Goal: Task Accomplishment & Management: Manage account settings

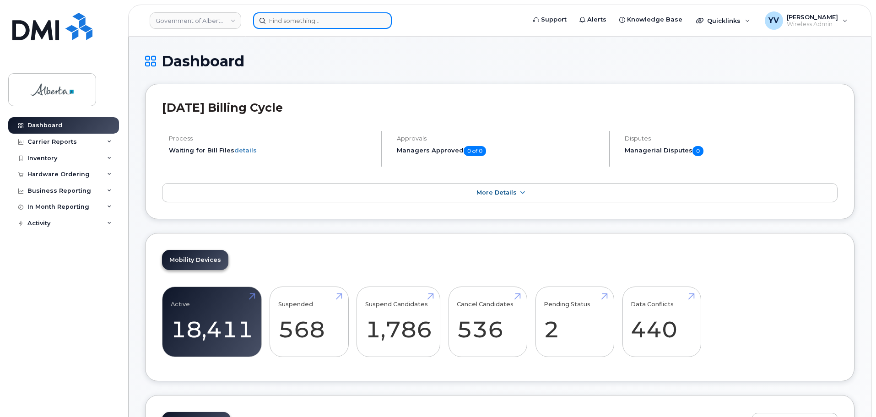
click at [280, 19] on input at bounding box center [322, 20] width 139 height 16
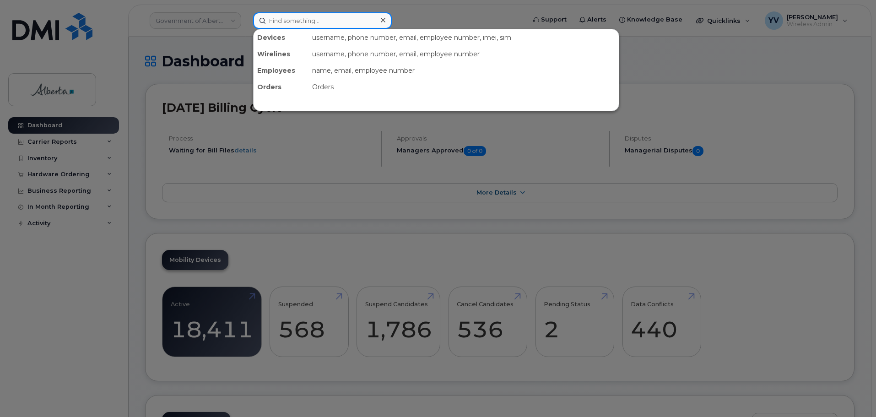
paste input "7802575485"
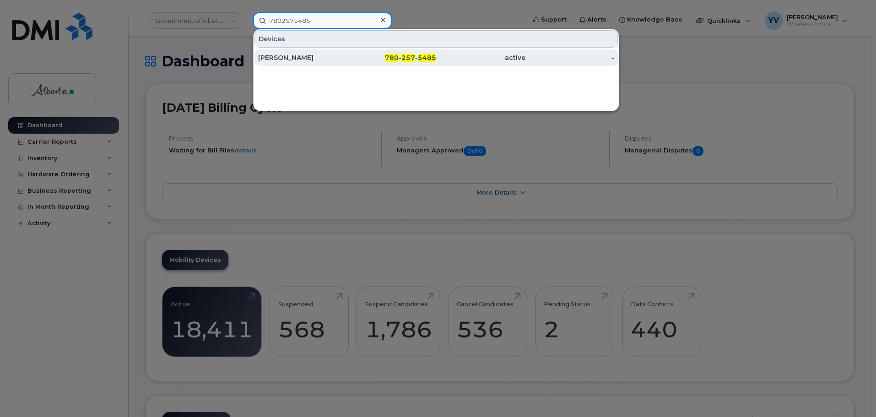
type input "7802575485"
click at [414, 60] on span "257" at bounding box center [408, 58] width 14 height 8
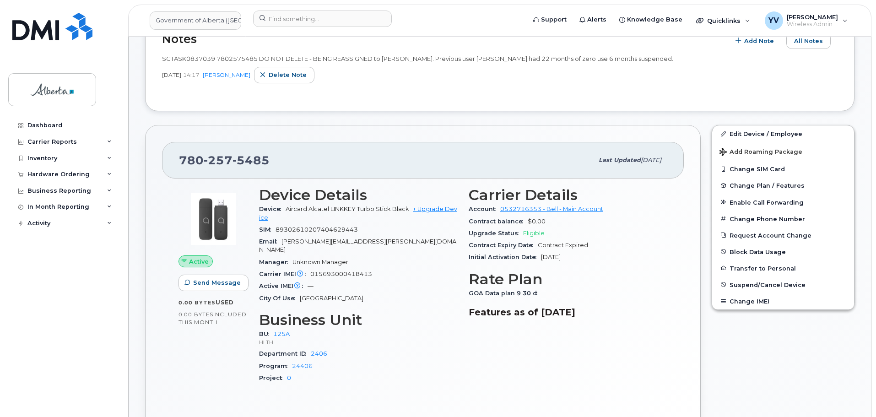
scroll to position [176, 0]
click at [52, 172] on div "Hardware Ordering" at bounding box center [58, 174] width 62 height 7
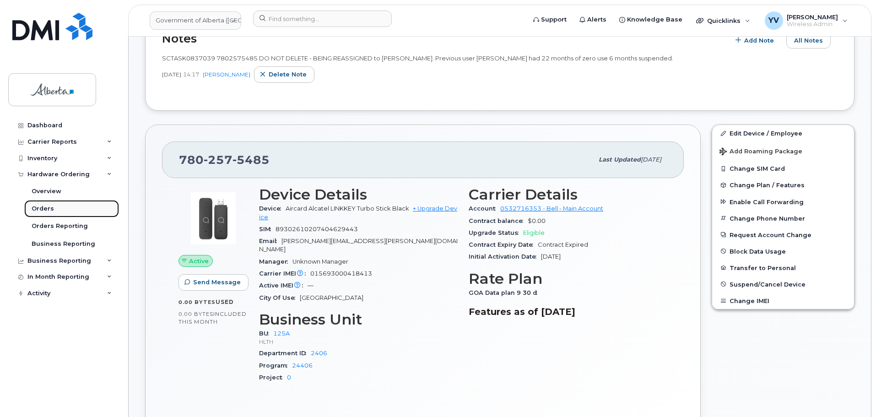
click at [41, 208] on div "Orders" at bounding box center [43, 209] width 22 height 8
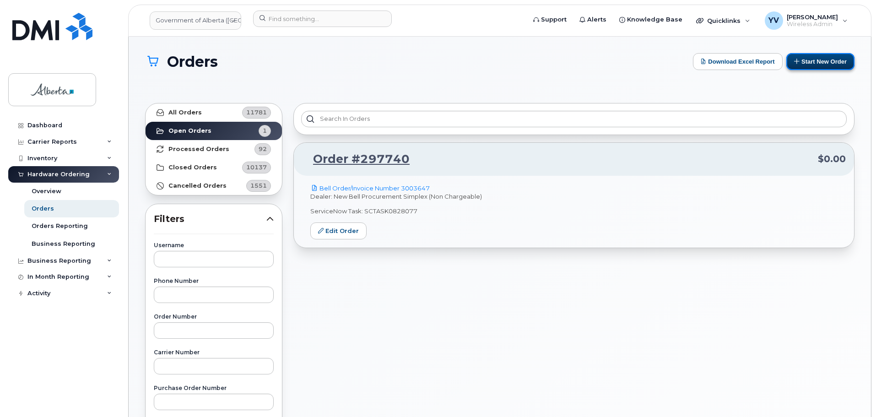
click at [834, 56] on button "Start New Order" at bounding box center [820, 61] width 68 height 17
click at [173, 368] on input "text" at bounding box center [214, 366] width 120 height 16
type input "3008507"
click at [172, 109] on strong "All Orders" at bounding box center [184, 112] width 33 height 7
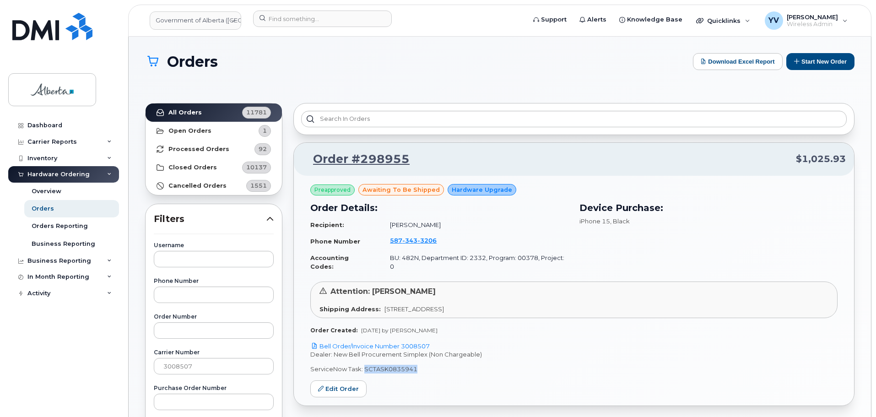
drag, startPoint x: 414, startPoint y: 361, endPoint x: 364, endPoint y: 360, distance: 50.4
click at [364, 365] on p "ServiceNow Task: SCTASK0835941" at bounding box center [573, 369] width 527 height 9
copy p "SCTASK0835941"
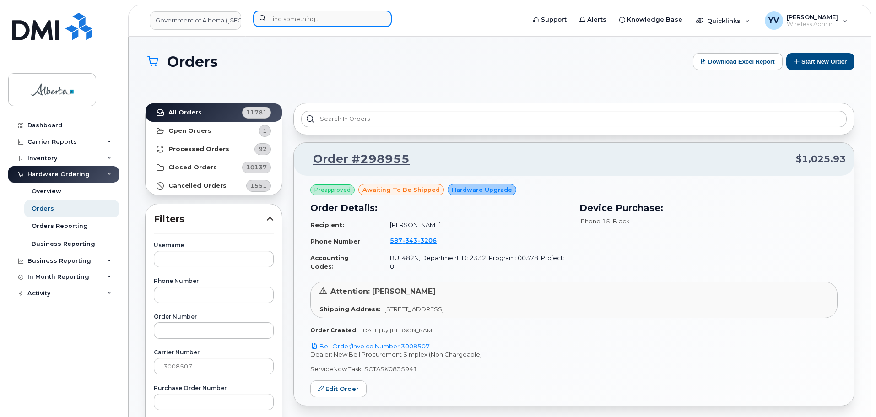
click at [275, 17] on input at bounding box center [322, 19] width 139 height 16
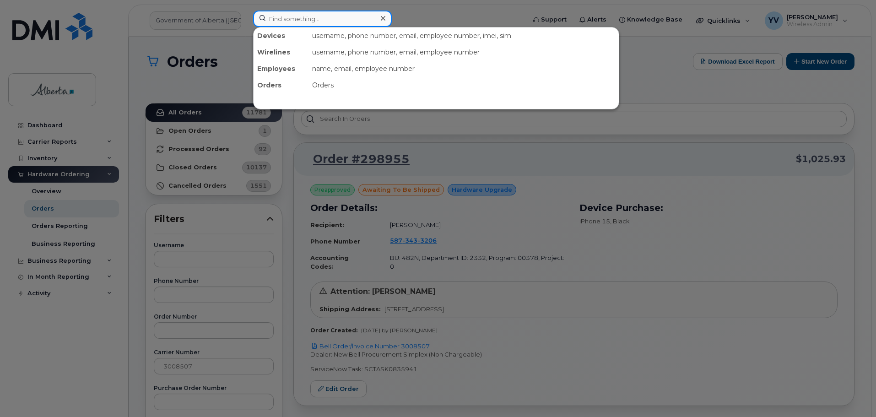
paste input "5873433206"
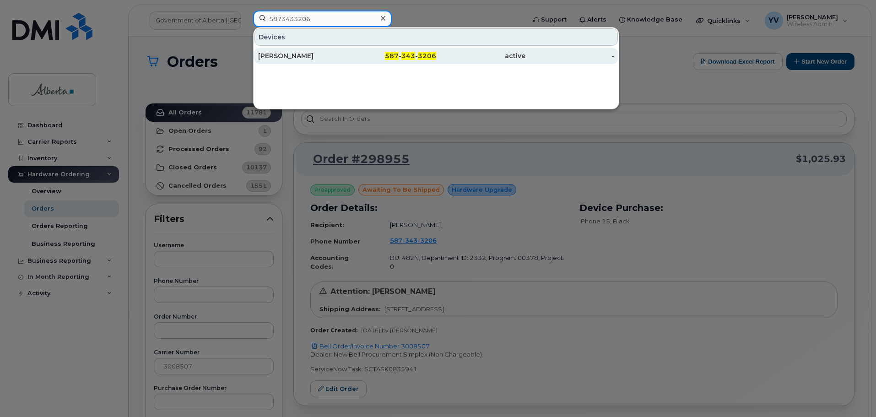
type input "5873433206"
click at [396, 53] on span "587" at bounding box center [392, 56] width 14 height 8
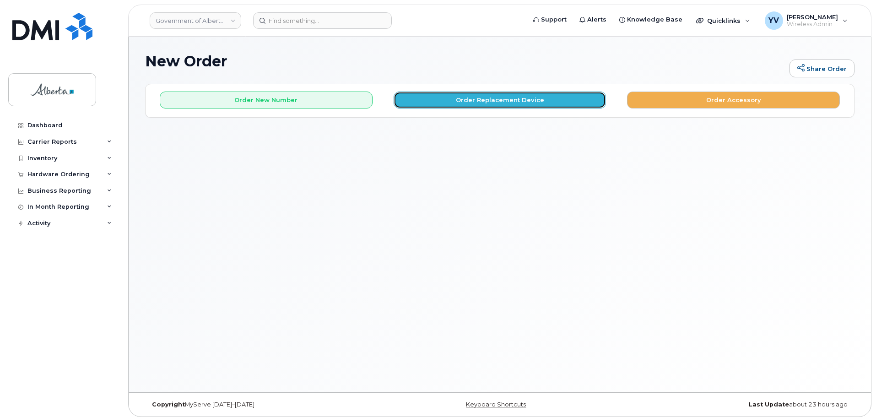
click at [510, 97] on button "Order Replacement Device" at bounding box center [500, 100] width 213 height 17
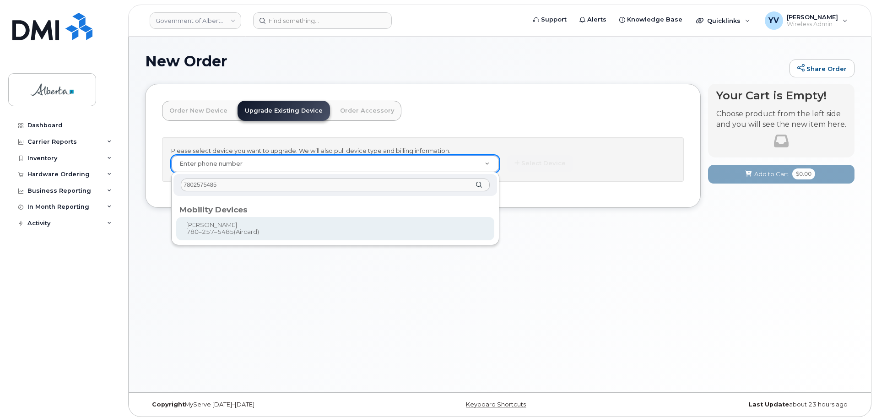
type input "7802575485"
type input "909484"
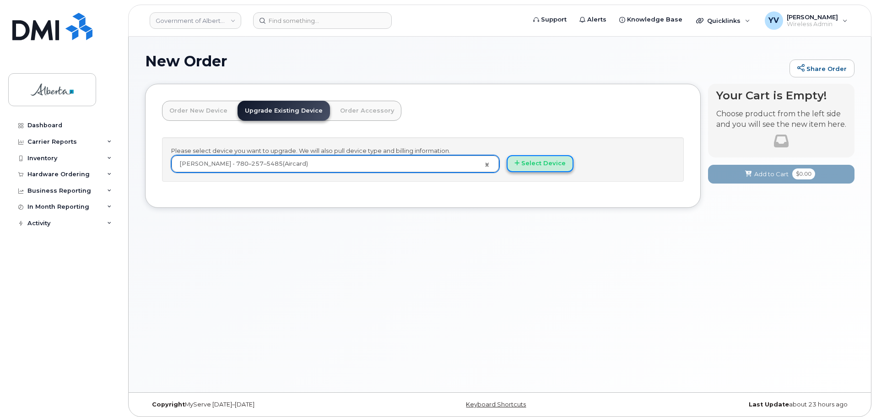
click at [529, 159] on button "Select Device" at bounding box center [540, 163] width 67 height 17
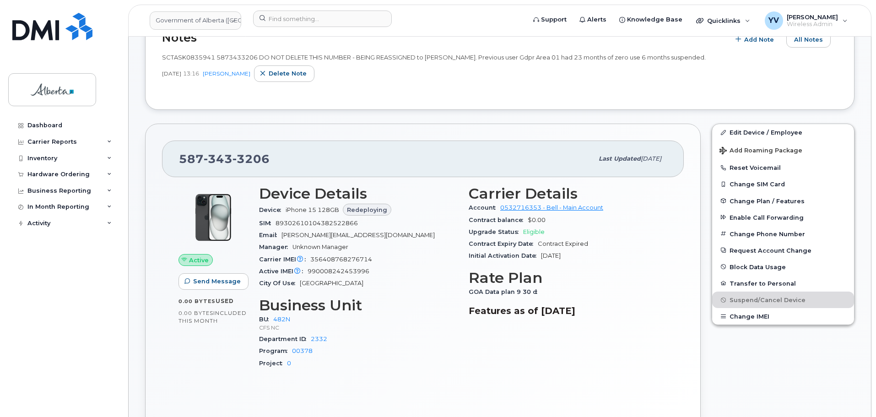
scroll to position [110, 0]
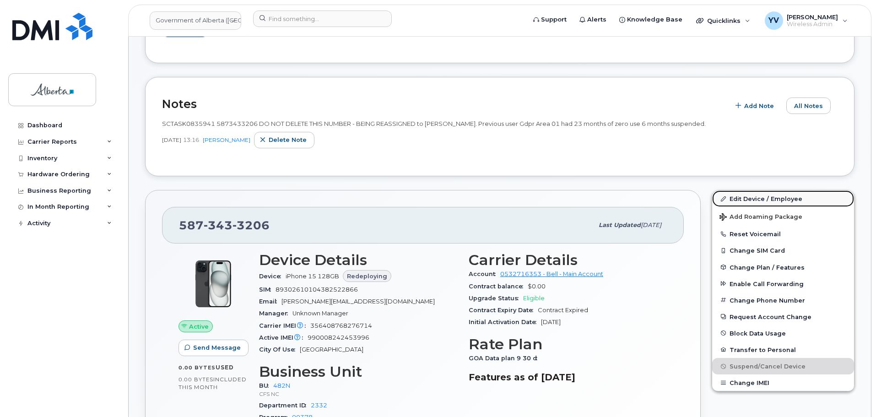
click at [743, 195] on link "Edit Device / Employee" at bounding box center [783, 198] width 142 height 16
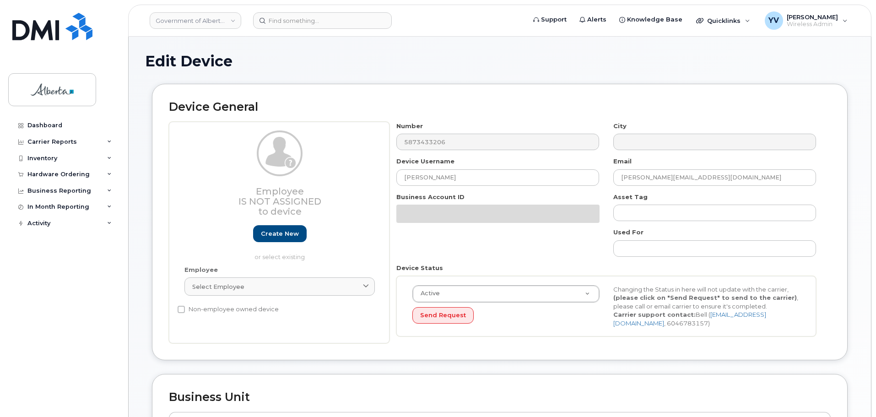
select select "4749731"
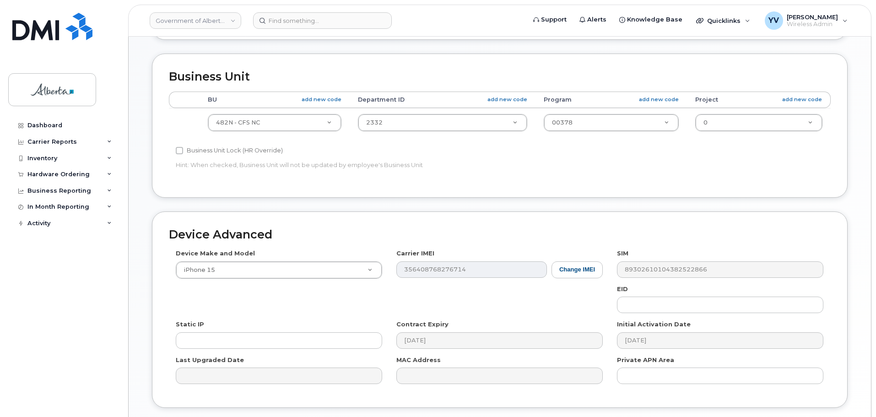
scroll to position [346, 0]
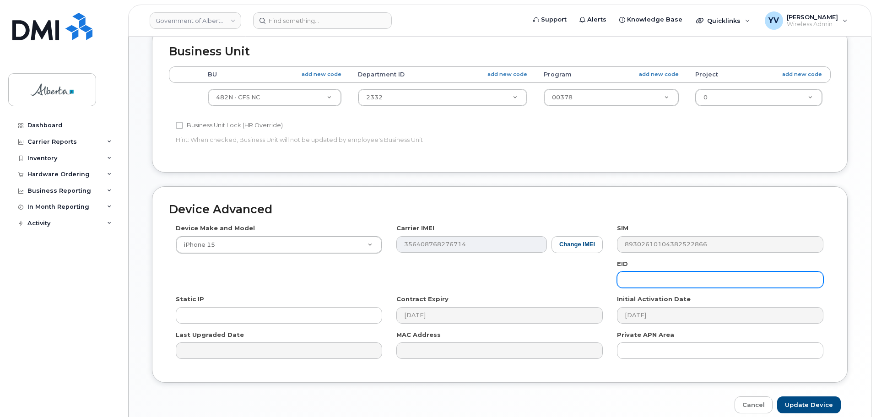
click at [640, 283] on input "text" at bounding box center [720, 279] width 206 height 16
paste input "89049032007208882600189569406340"
type input "89049032007208882600189569406340"
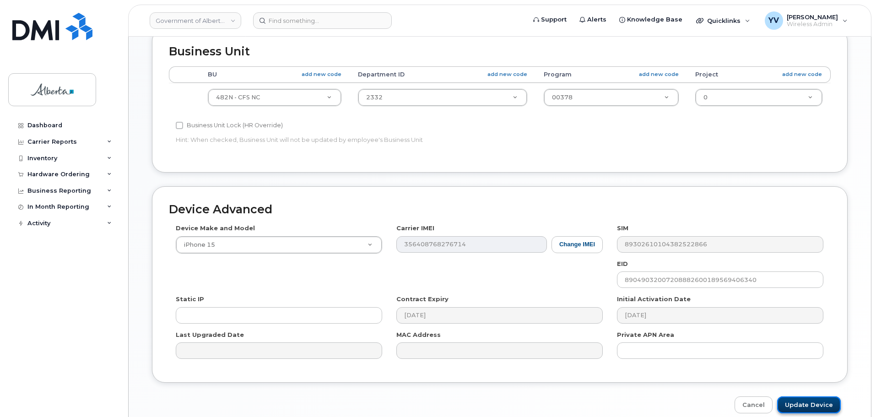
click at [803, 405] on input "Update Device" at bounding box center [809, 404] width 64 height 17
type input "Saving..."
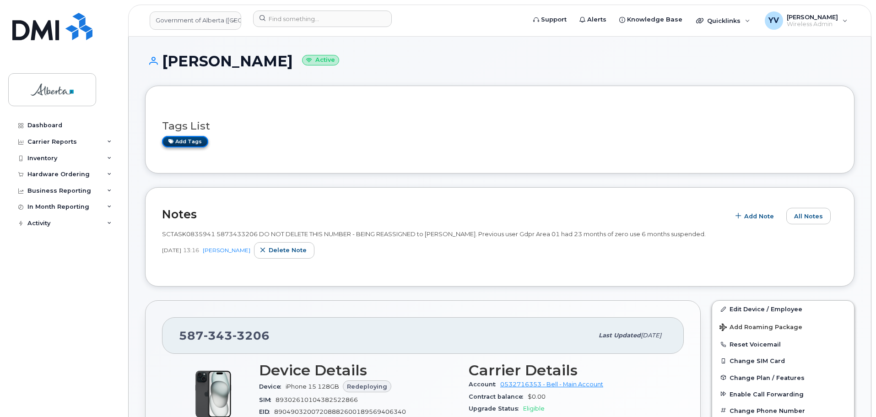
click at [173, 137] on link "Add tags" at bounding box center [185, 141] width 46 height 11
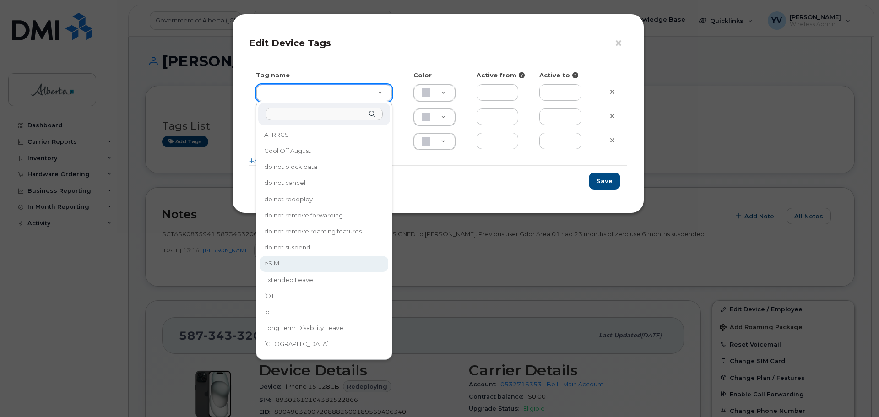
type input "eSIM"
type input "D6CDC1"
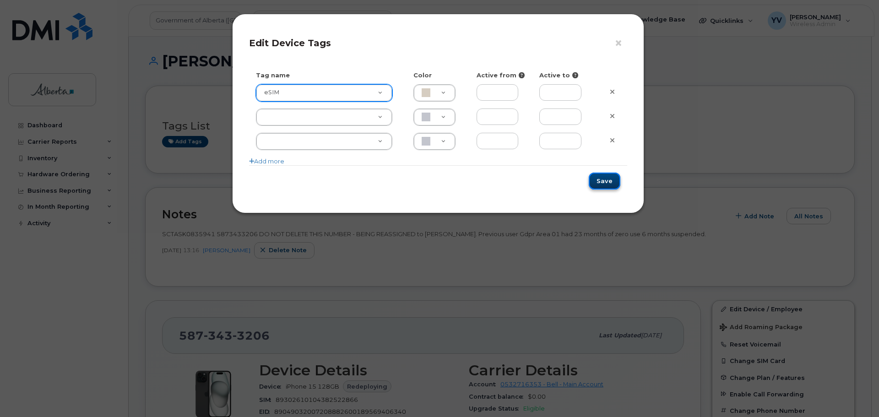
click at [604, 179] on button "Save" at bounding box center [605, 181] width 32 height 17
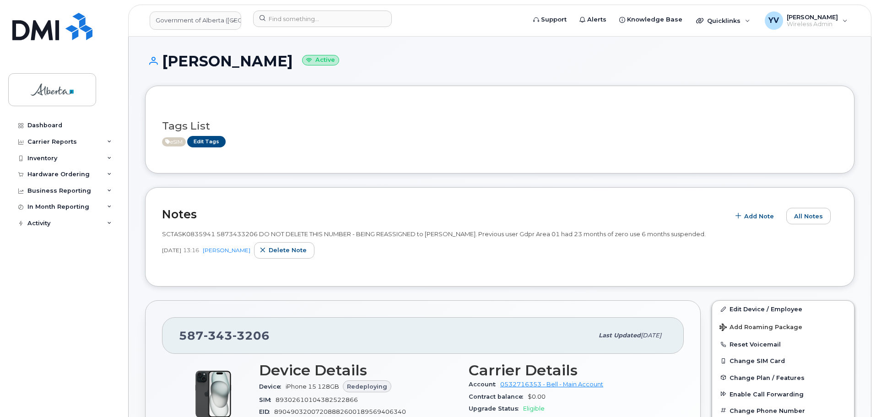
scroll to position [85, 0]
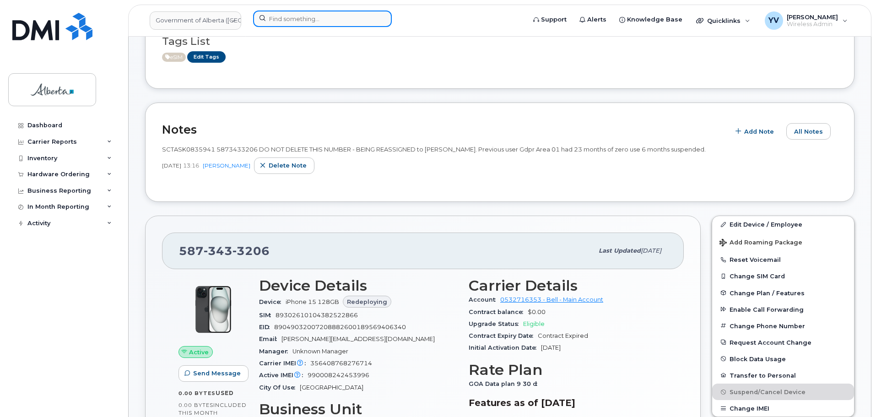
click at [272, 16] on input at bounding box center [322, 19] width 139 height 16
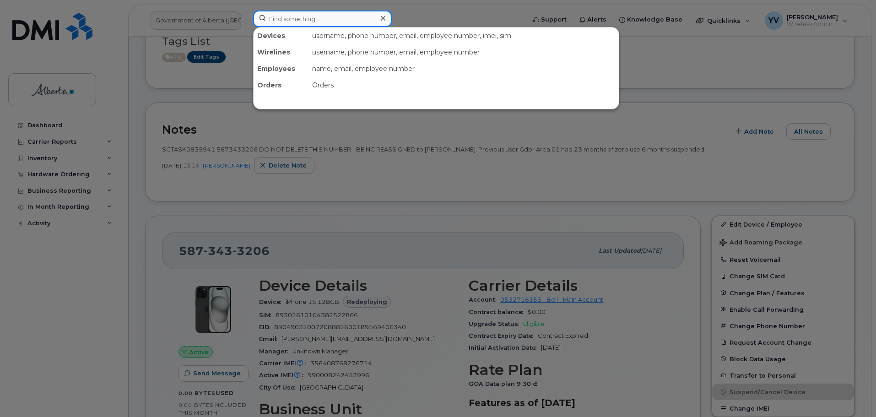
paste input "5873722511"
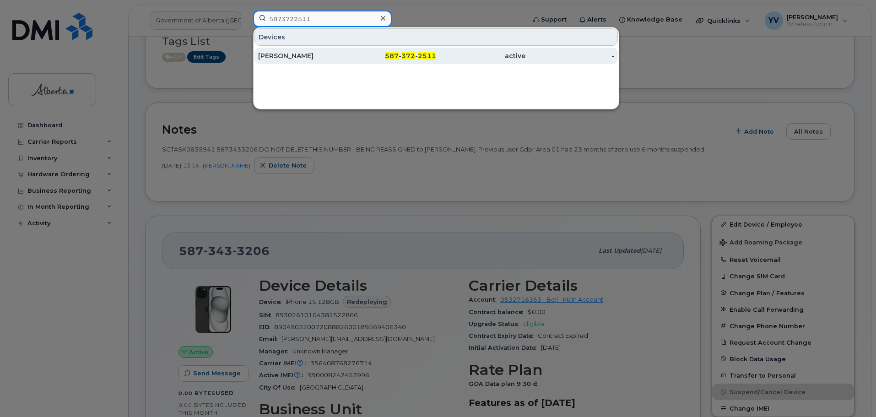
type input "5873722511"
click at [409, 55] on span "372" at bounding box center [408, 56] width 14 height 8
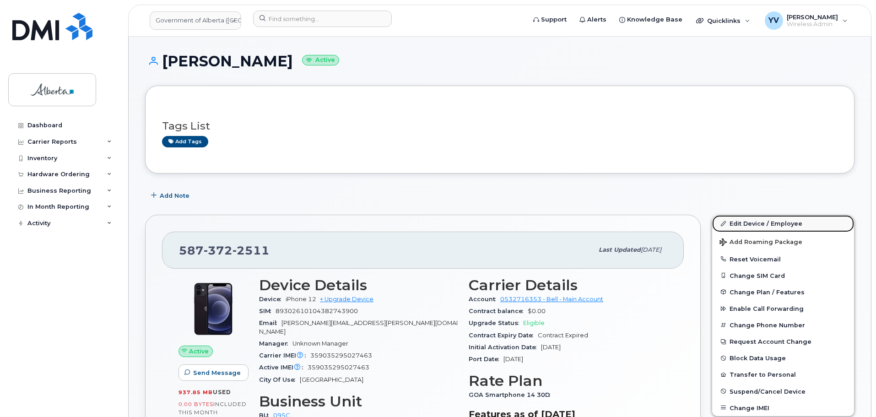
click at [748, 221] on link "Edit Device / Employee" at bounding box center [783, 223] width 142 height 16
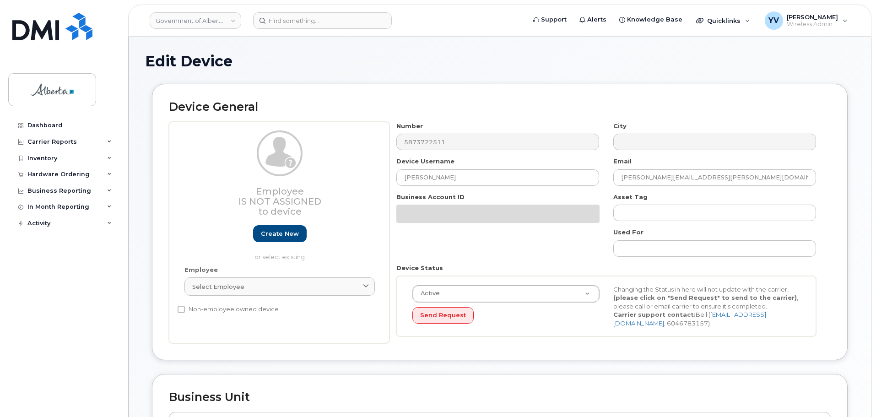
select select "4749748"
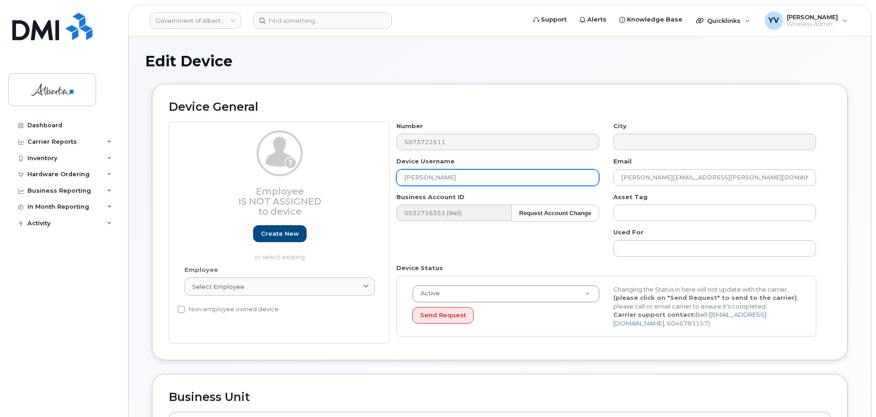
drag, startPoint x: 460, startPoint y: 182, endPoint x: 380, endPoint y: 179, distance: 80.1
click at [380, 179] on div "Employee Is not assigned to device Create new or select existing Employee Selec…" at bounding box center [500, 233] width 662 height 222
paste input "Disability Services Caseworker 1"
click at [417, 179] on input "Disability Services Caseworker 1" at bounding box center [497, 177] width 203 height 16
type input "Disability Services Caseworker 1"
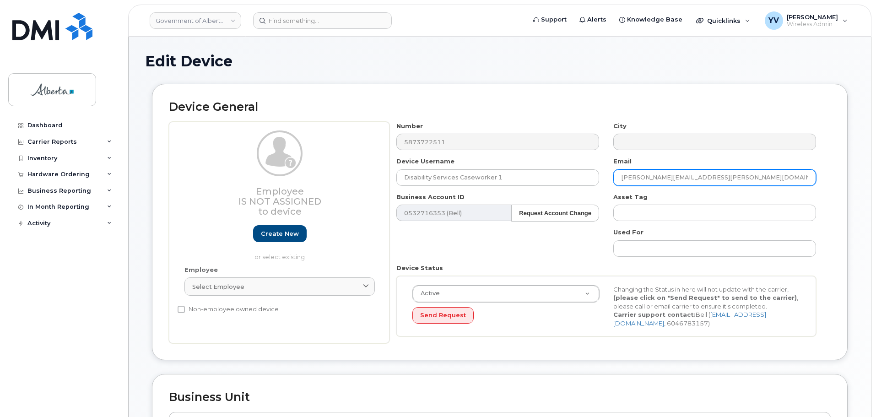
drag, startPoint x: 702, startPoint y: 176, endPoint x: 615, endPoint y: 178, distance: 87.0
click at [615, 178] on input "lesley.kennedy@gov.ab.ca" at bounding box center [714, 177] width 203 height 16
paste input "Maggie.McGhee"
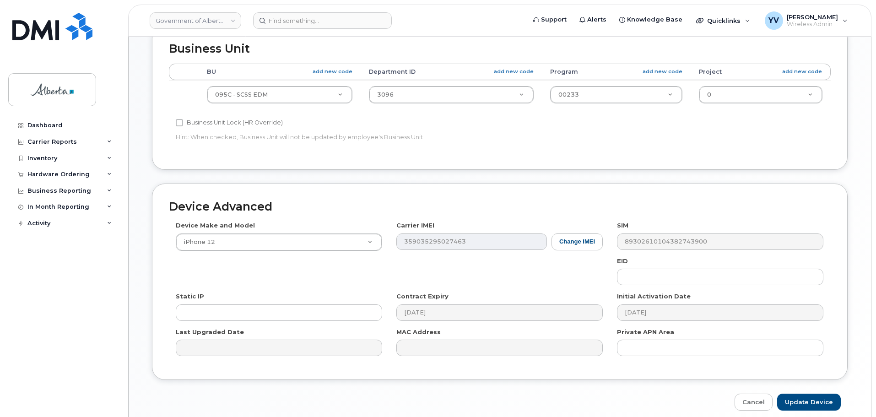
scroll to position [388, 0]
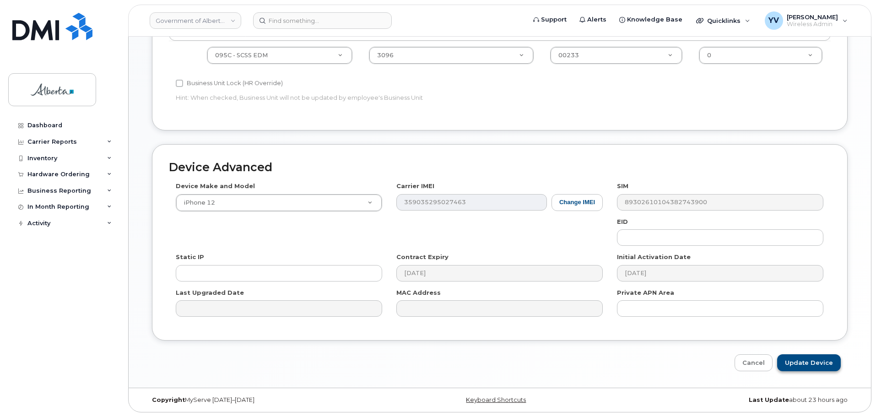
type input "[PERSON_NAME][EMAIL_ADDRESS][PERSON_NAME][DOMAIN_NAME]"
click at [815, 359] on input "Update Device" at bounding box center [809, 362] width 64 height 17
type input "Saving..."
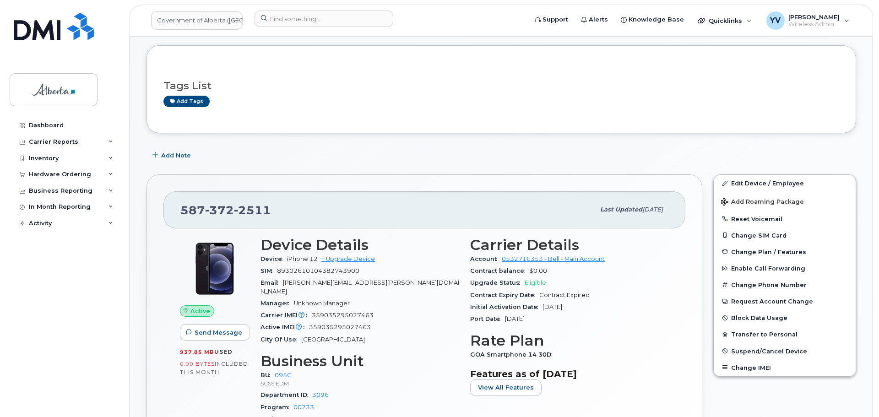
scroll to position [123, 0]
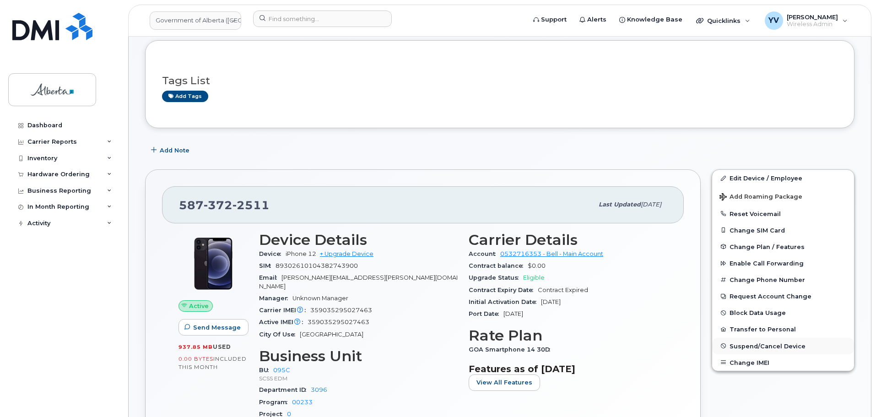
click at [754, 343] on span "Suspend/Cancel Device" at bounding box center [768, 345] width 76 height 7
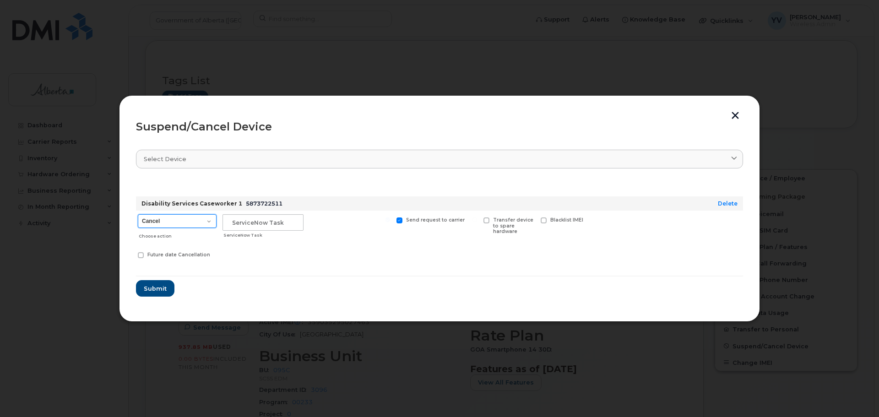
click at [208, 221] on select "Cancel Suspend - Extend Suspension Suspend - Reduced Rate Suspend - Lost Device…" at bounding box center [177, 221] width 79 height 14
select select "[object Object]"
click at [138, 214] on select "Cancel Suspend - Extend Suspension Suspend - Reduced Rate Suspend - Lost Device…" at bounding box center [177, 221] width 79 height 14
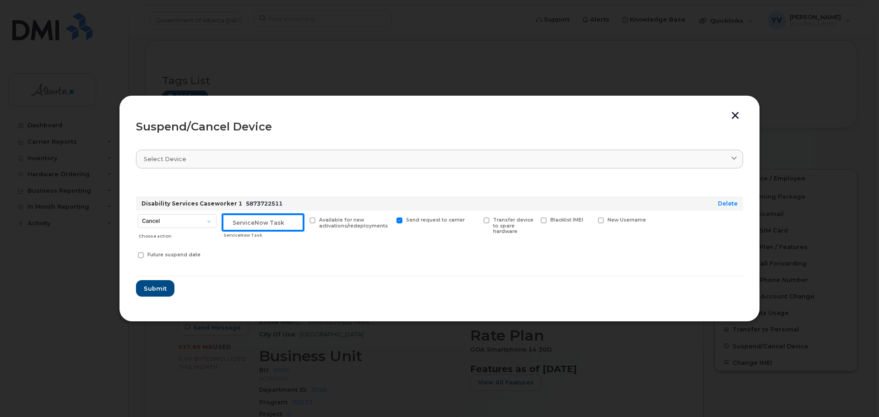
click at [243, 220] on input "text" at bounding box center [262, 222] width 81 height 16
paste input "SCTASK0838201"
type input "SCTASK0838201 Suspend"
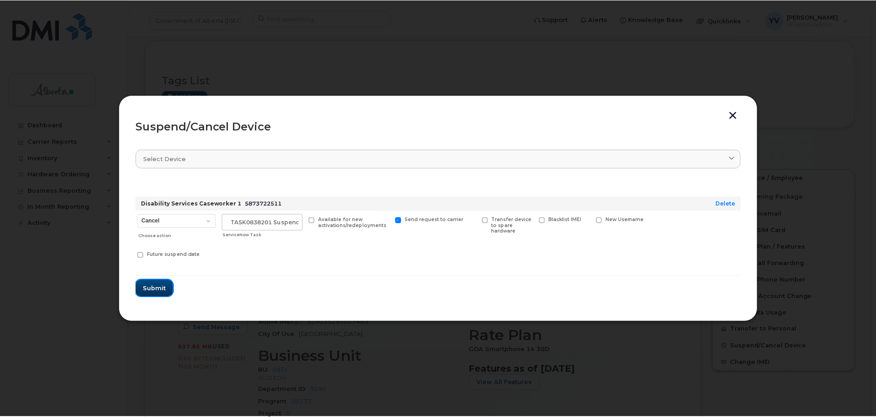
scroll to position [0, 0]
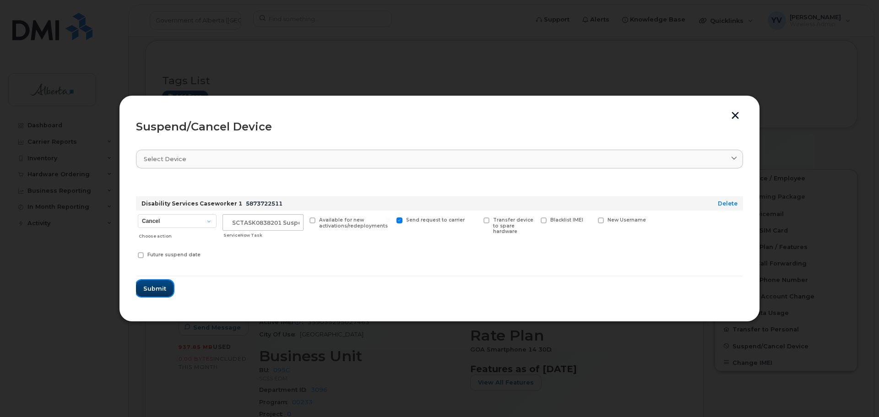
click at [151, 285] on span "Submit" at bounding box center [154, 288] width 23 height 9
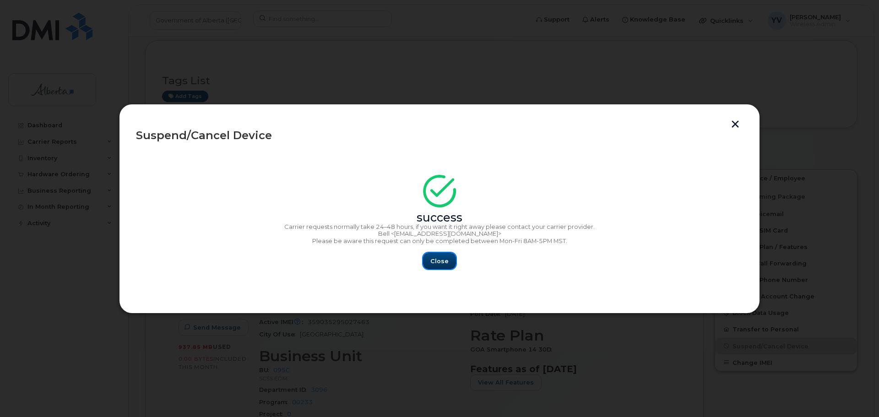
click at [449, 258] on button "Close" at bounding box center [439, 261] width 33 height 16
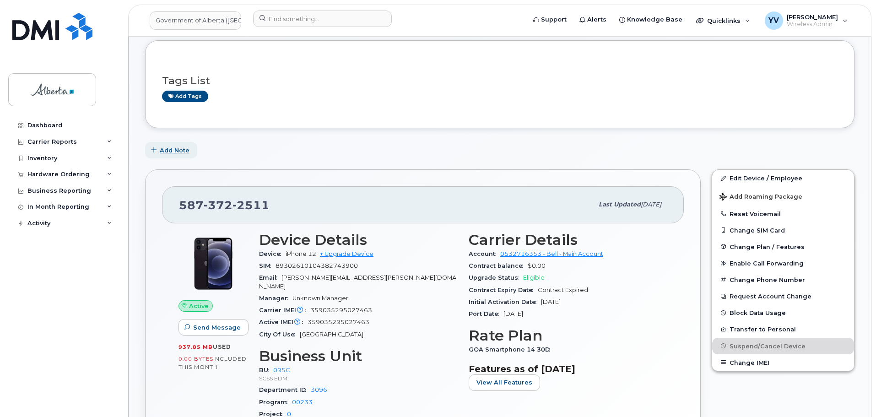
click at [171, 147] on span "Add Note" at bounding box center [175, 150] width 30 height 9
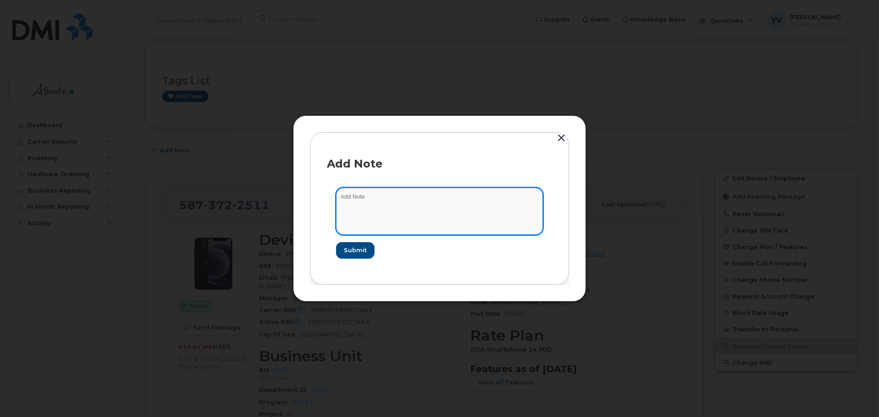
click at [365, 195] on textarea at bounding box center [439, 211] width 207 height 47
paste textarea "SCTASK0838201"
paste textarea "Plan Suspend - (1)"
type textarea "SCTASK0838201 Plan Suspend - (1)"
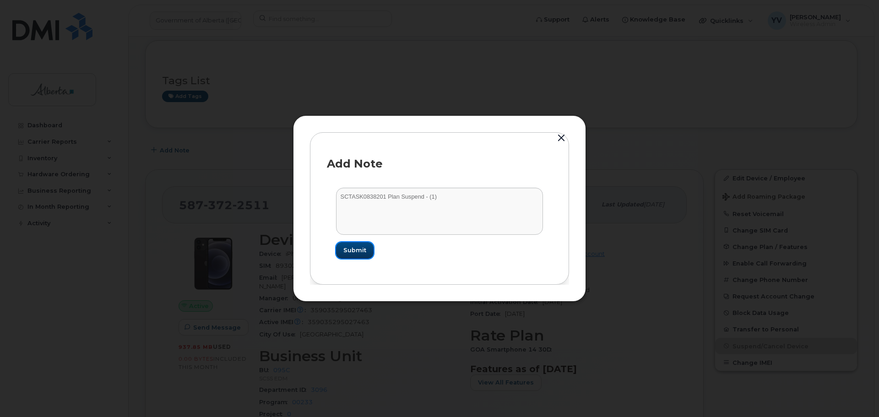
click at [352, 247] on span "Submit" at bounding box center [354, 250] width 23 height 9
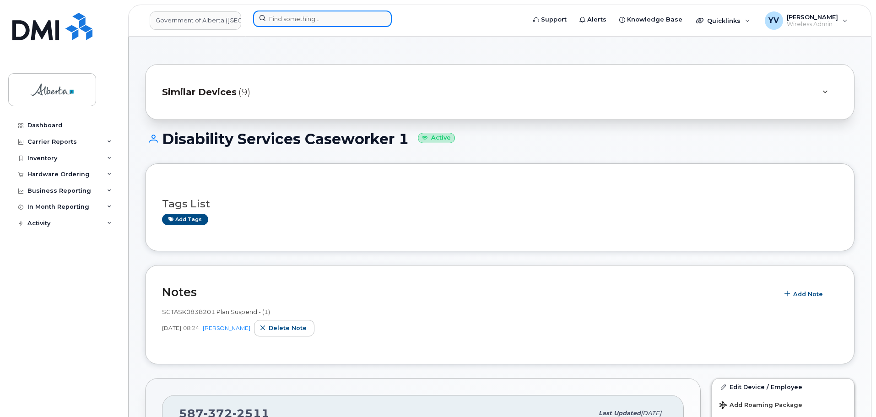
click at [277, 18] on input at bounding box center [322, 19] width 139 height 16
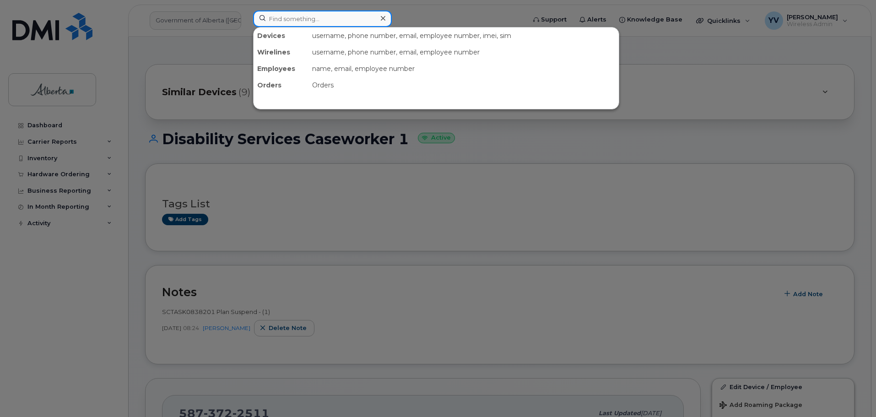
paste input "5875160579"
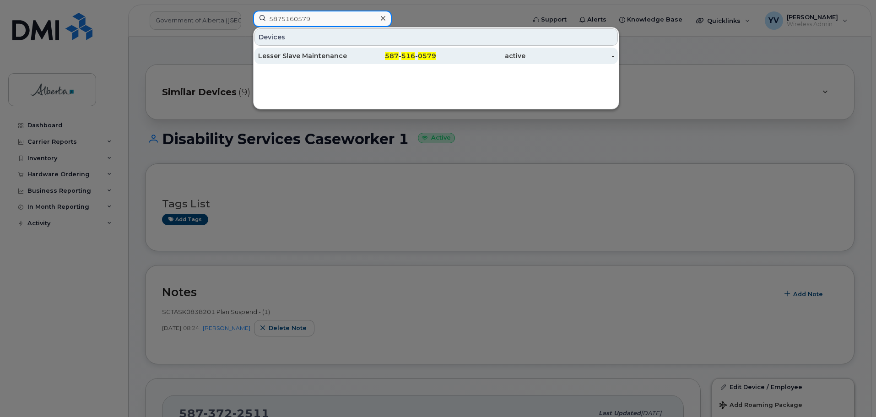
type input "5875160579"
click at [405, 55] on span "516" at bounding box center [408, 56] width 14 height 8
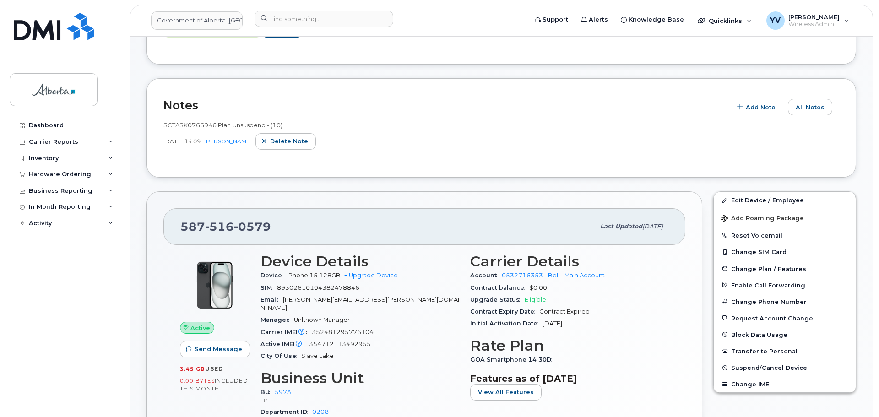
scroll to position [189, 0]
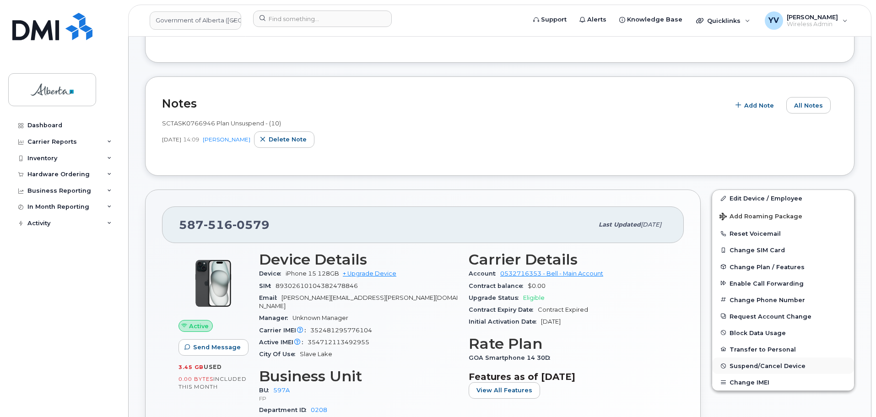
click at [773, 364] on span "Suspend/Cancel Device" at bounding box center [768, 365] width 76 height 7
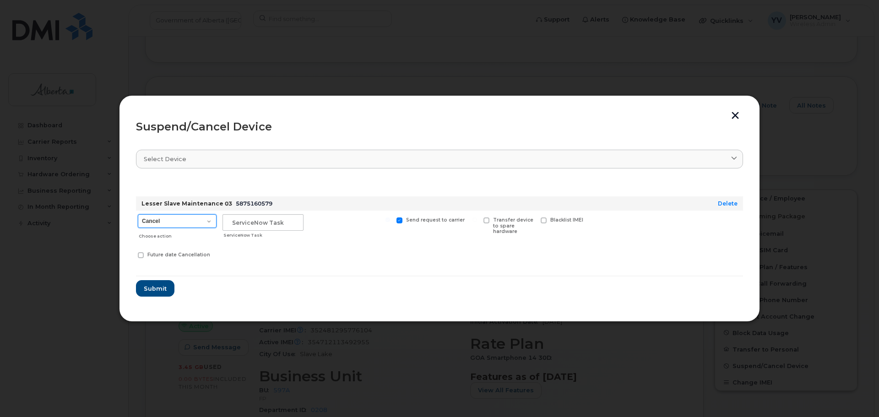
click at [208, 220] on select "Cancel Suspend - Extend Suspension Suspend - Reduced Rate Suspend - Lost Device…" at bounding box center [177, 221] width 79 height 14
select select "[object Object]"
click at [138, 214] on select "Cancel Suspend - Extend Suspension Suspend - Reduced Rate Suspend - Lost Device…" at bounding box center [177, 221] width 79 height 14
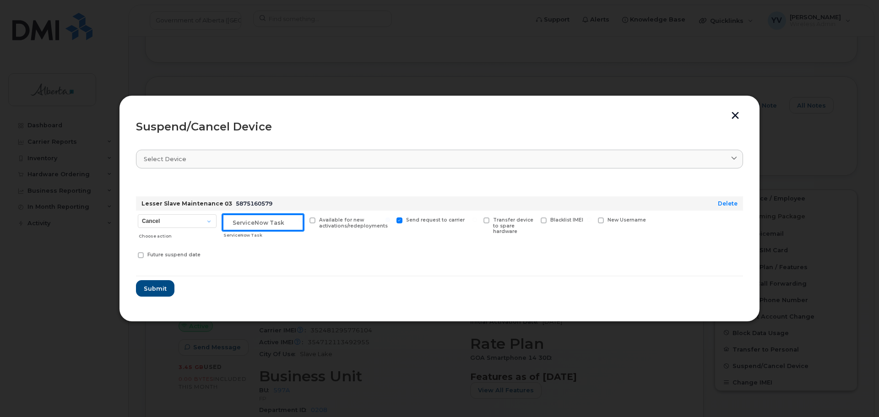
click at [233, 221] on input "text" at bounding box center [262, 222] width 81 height 16
paste input "SCTASK0838457"
type input "SCTASK0838457 suspend"
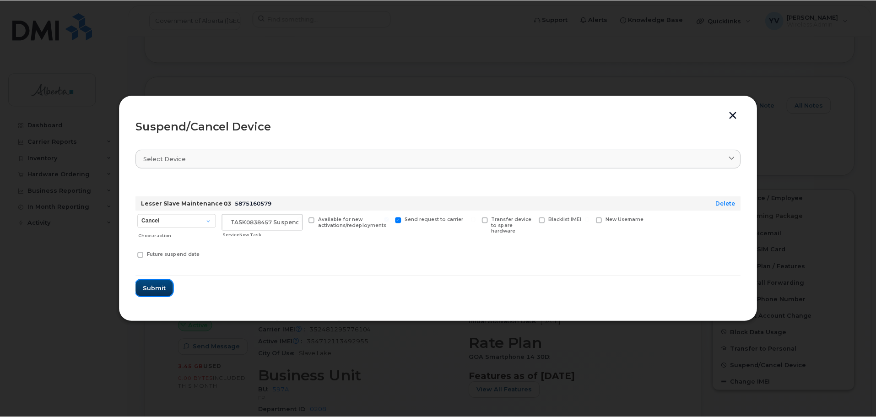
scroll to position [0, 0]
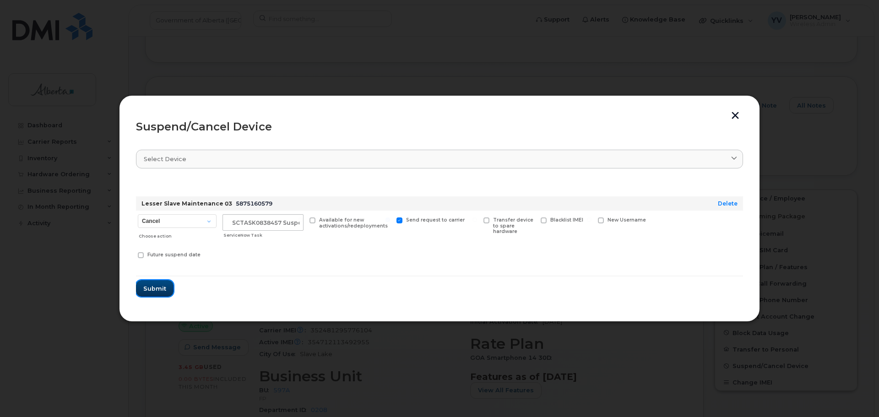
click at [159, 285] on span "Submit" at bounding box center [154, 288] width 23 height 9
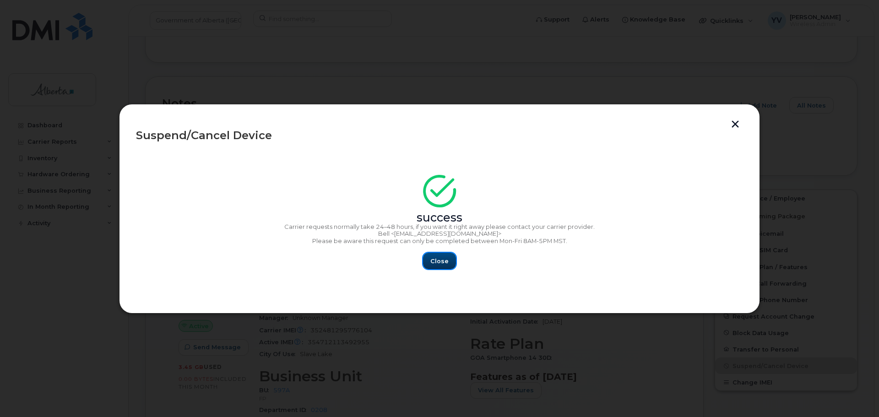
click at [449, 258] on button "Close" at bounding box center [439, 261] width 33 height 16
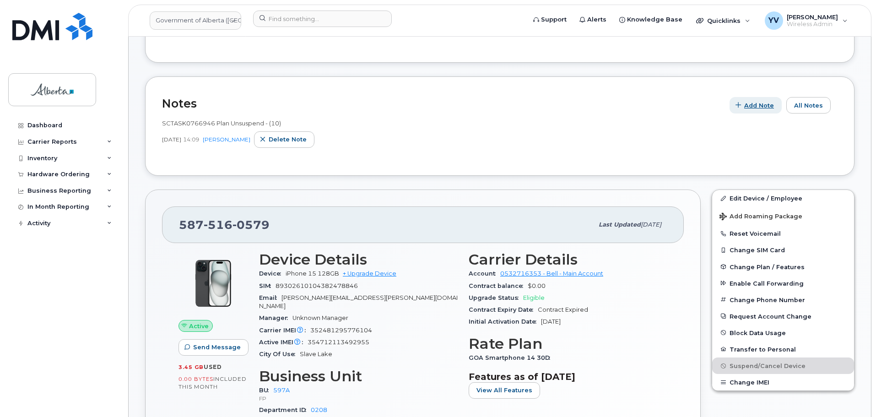
click at [755, 103] on span "Add Note" at bounding box center [759, 105] width 30 height 9
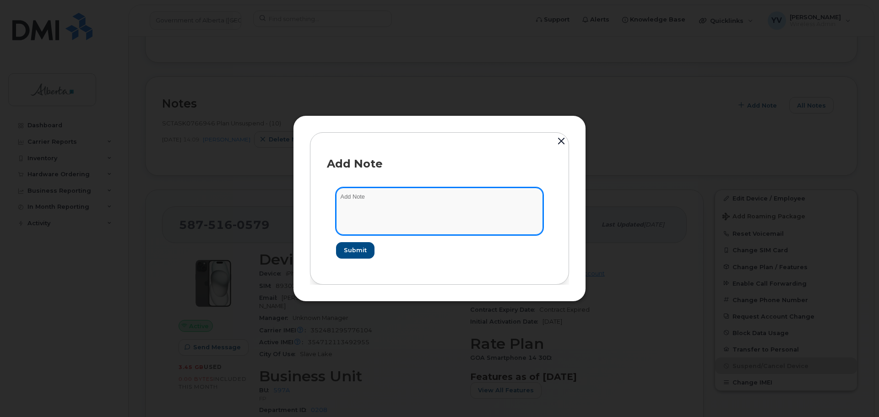
click at [350, 194] on textarea at bounding box center [439, 211] width 207 height 47
paste textarea "SCTASK0838457"
paste textarea "Plan Suspend - (1)"
type textarea "SCTASK0838457 Plan Suspend - (1)"
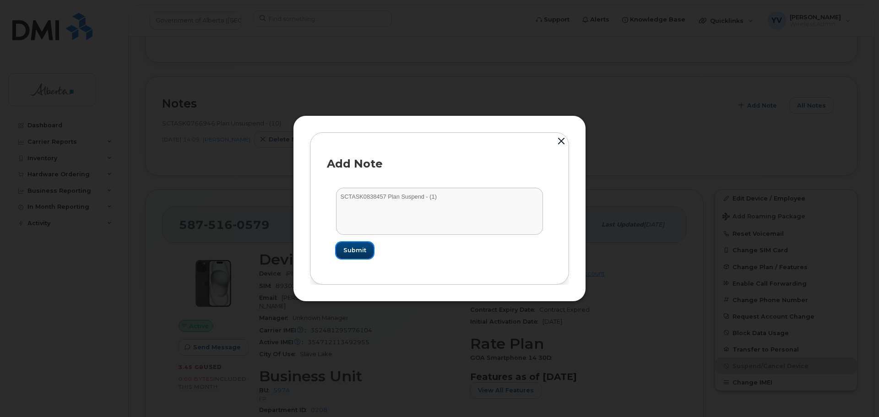
click at [352, 249] on span "Submit" at bounding box center [354, 250] width 23 height 9
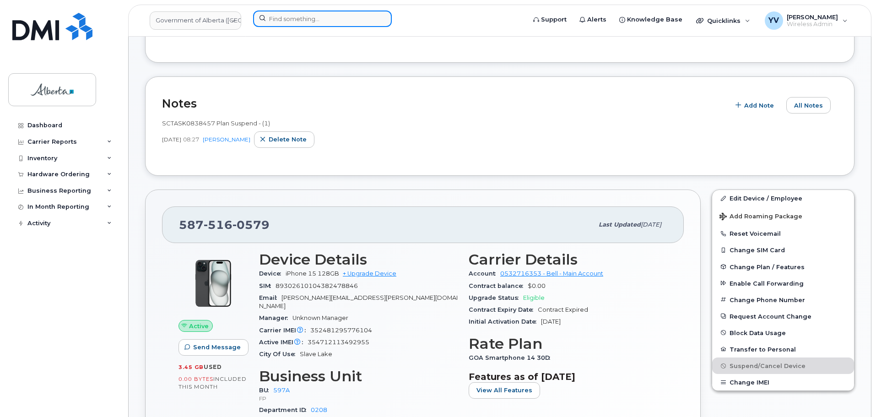
click at [290, 21] on input at bounding box center [322, 19] width 139 height 16
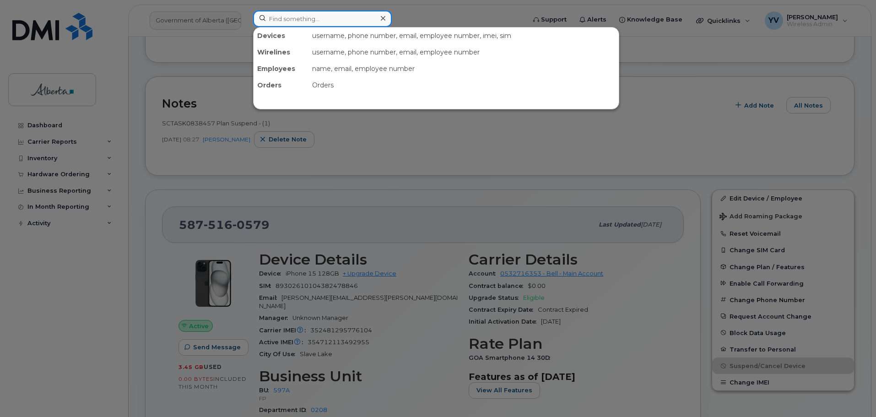
paste input "5873408746"
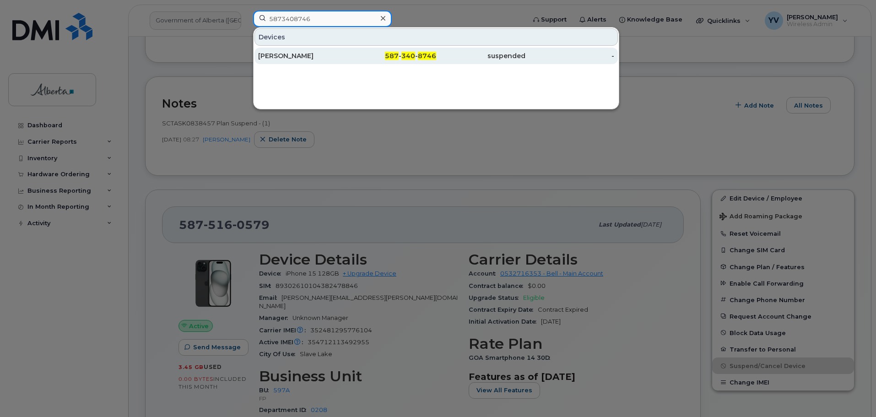
type input "5873408746"
click at [406, 52] on div "587 - 340 - 8746" at bounding box center [391, 55] width 89 height 9
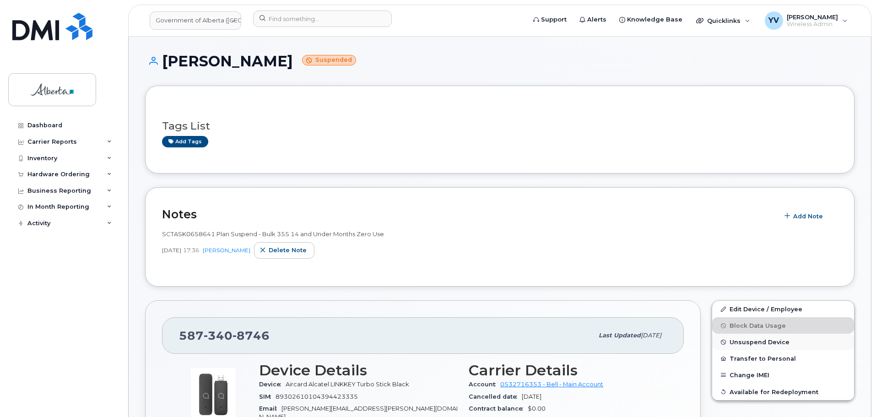
click at [755, 341] on span "Unsuspend Device" at bounding box center [760, 342] width 60 height 7
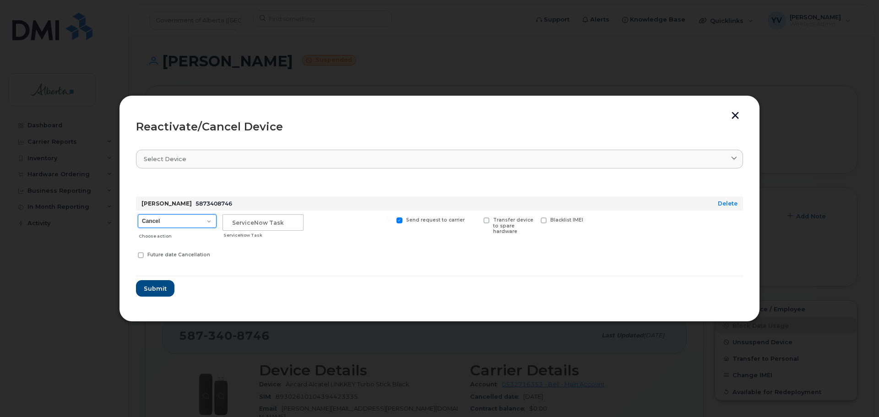
click at [209, 220] on select "Cancel Suspend - Extend Suspension Reactivate" at bounding box center [177, 221] width 79 height 14
select select "[object Object]"
click at [138, 214] on select "Cancel Suspend - Extend Suspension Reactivate" at bounding box center [177, 221] width 79 height 14
drag, startPoint x: 238, startPoint y: 222, endPoint x: 238, endPoint y: 217, distance: 5.1
click at [238, 222] on input "text" at bounding box center [262, 222] width 81 height 16
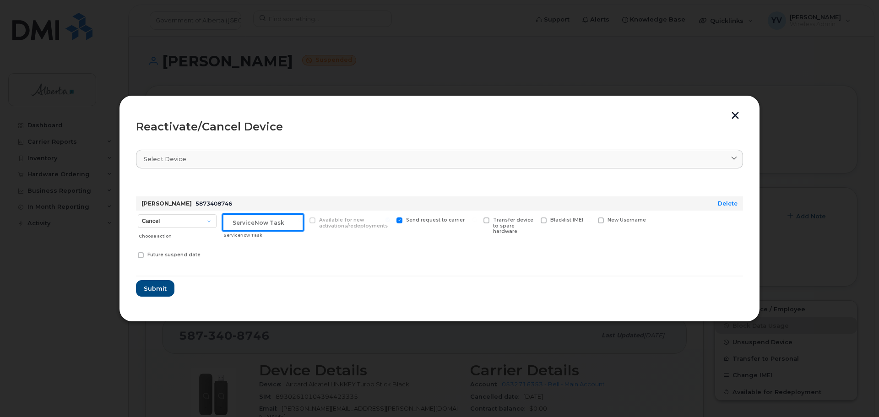
paste input "SCTASK0837868"
type input "SCTASK0837868 Reactivate"
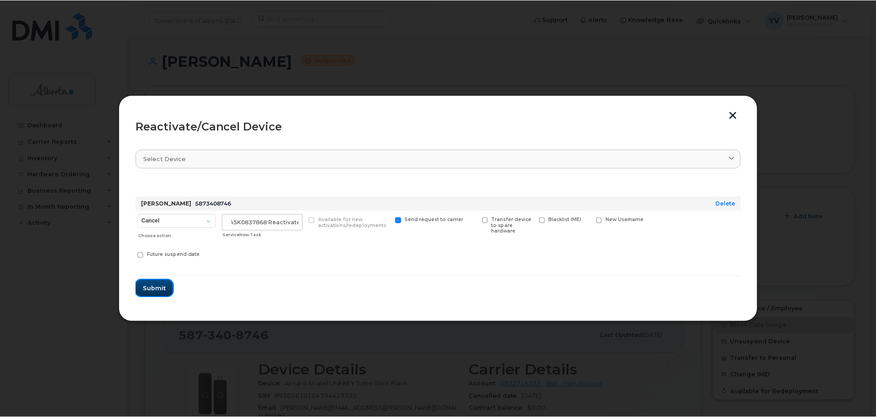
scroll to position [0, 0]
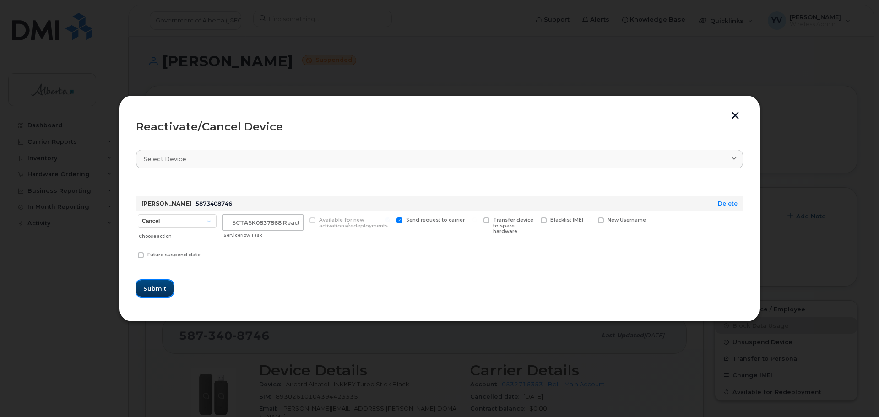
click at [154, 286] on span "Submit" at bounding box center [154, 288] width 23 height 9
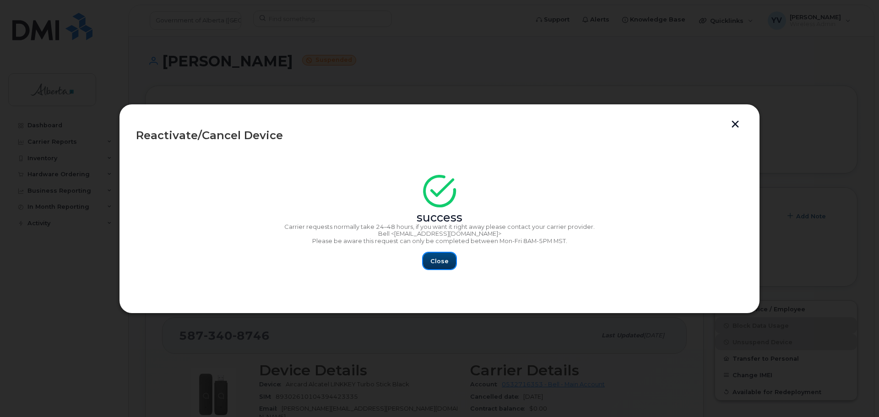
click at [440, 258] on span "Close" at bounding box center [439, 261] width 18 height 9
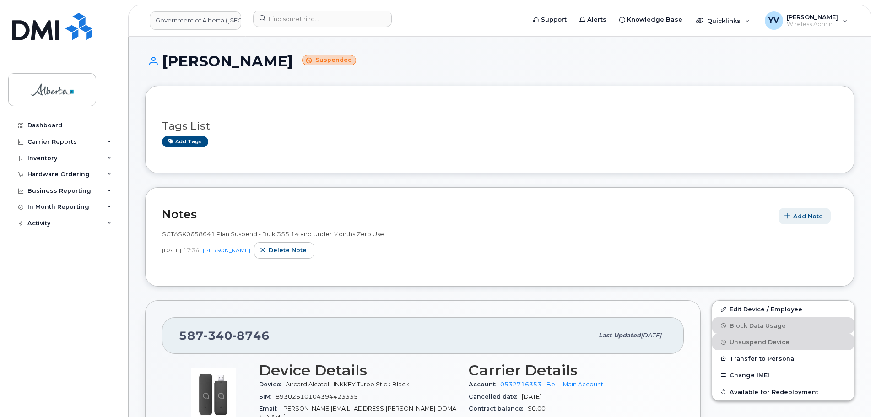
click at [811, 214] on span "Add Note" at bounding box center [808, 216] width 30 height 9
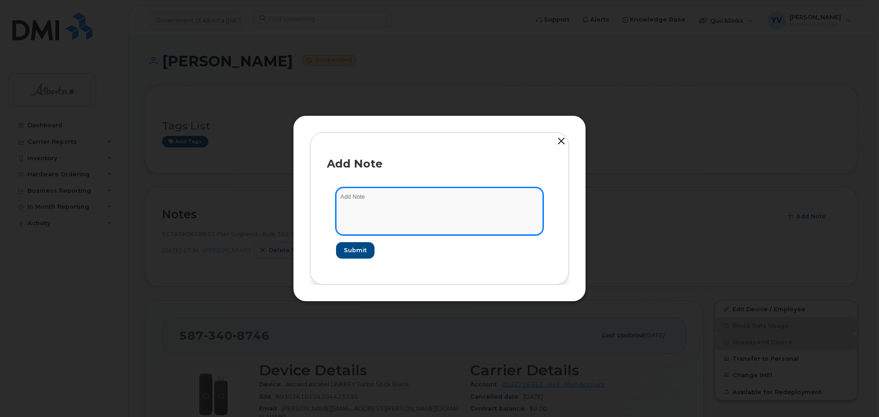
click at [346, 199] on textarea at bounding box center [439, 211] width 207 height 47
paste textarea "SCTASK0837868 5873408746 DO NOT DELETE - BEING REASSIGNED to Kaleena Mootoo. Pr…"
type textarea "SCTASK0837868 5873408746 DO NOT DELETE - BEING REASSIGNED to Kaleena Mootoo. Pr…"
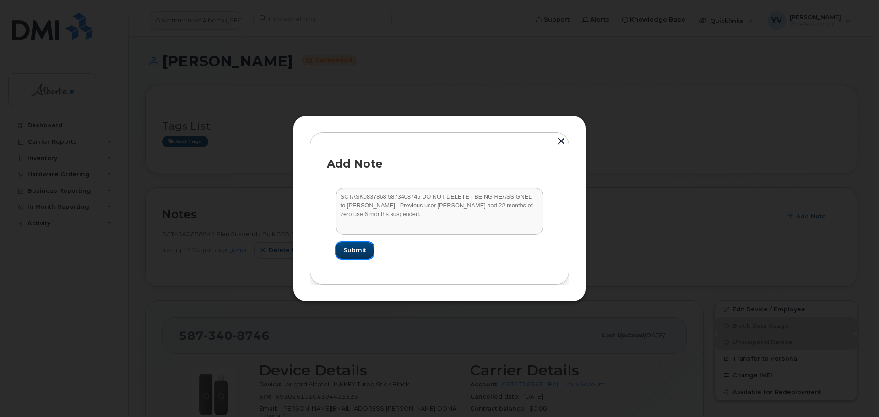
click at [355, 246] on span "Submit" at bounding box center [354, 250] width 23 height 9
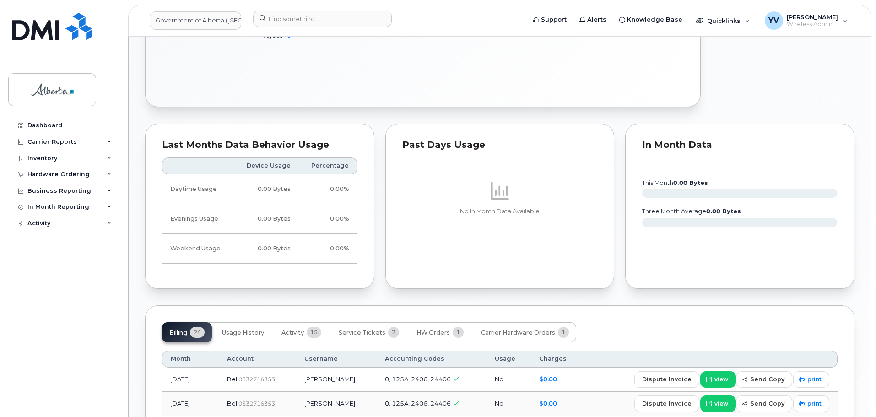
scroll to position [518, 0]
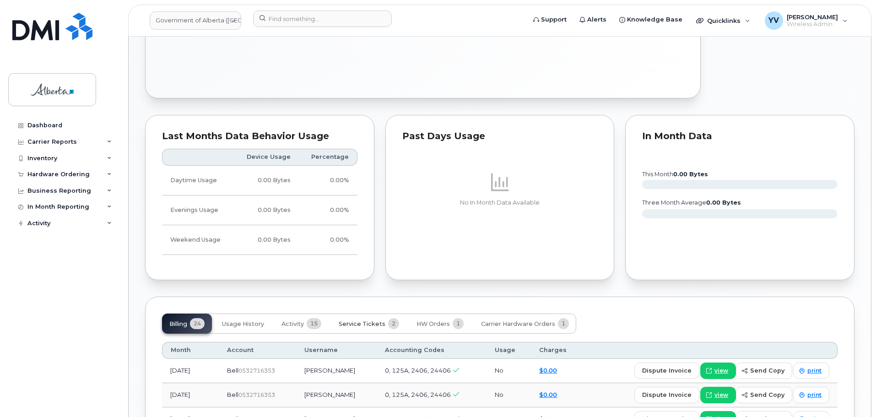
click at [357, 320] on span "Service Tickets" at bounding box center [362, 323] width 47 height 7
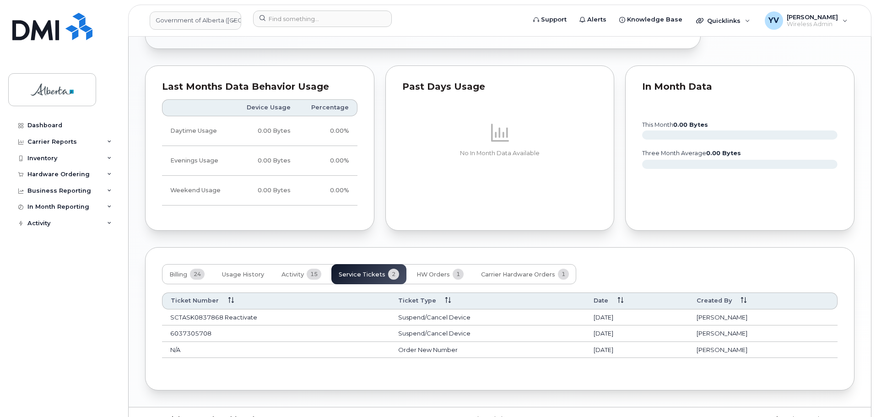
scroll to position [0, 0]
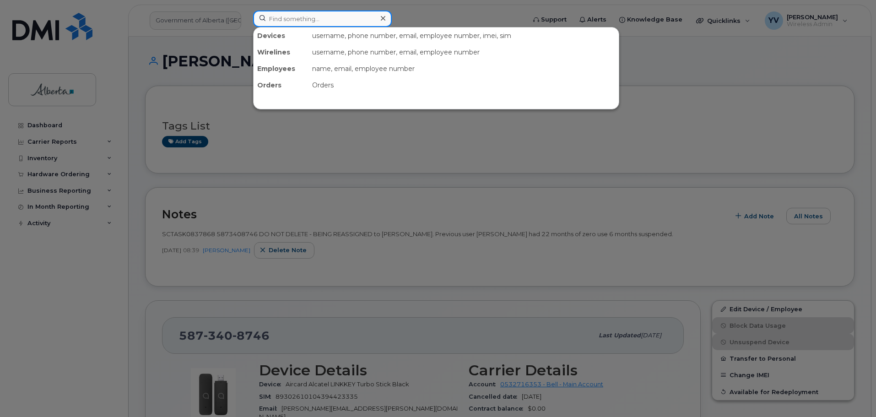
click at [290, 19] on input at bounding box center [322, 19] width 139 height 16
paste input "7807210310"
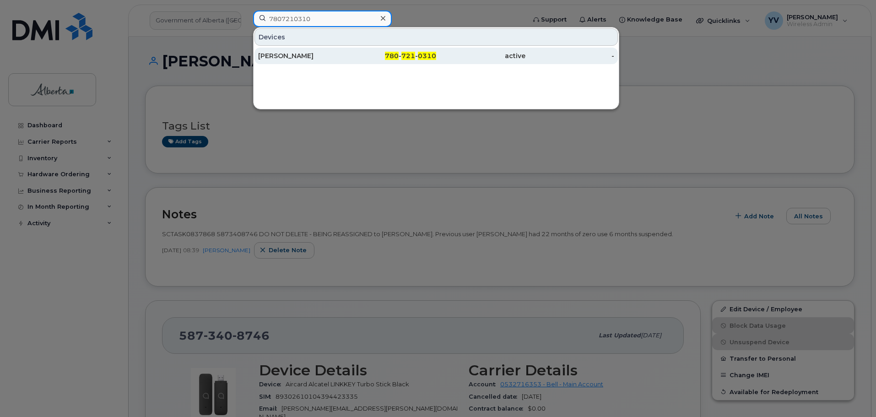
type input "7807210310"
click at [436, 51] on div "780 - 721 - 0310" at bounding box center [480, 56] width 89 height 16
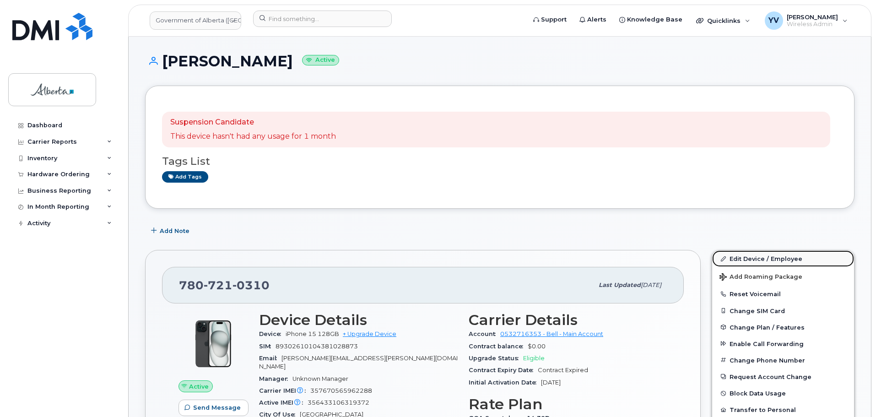
click at [740, 257] on link "Edit Device / Employee" at bounding box center [783, 258] width 142 height 16
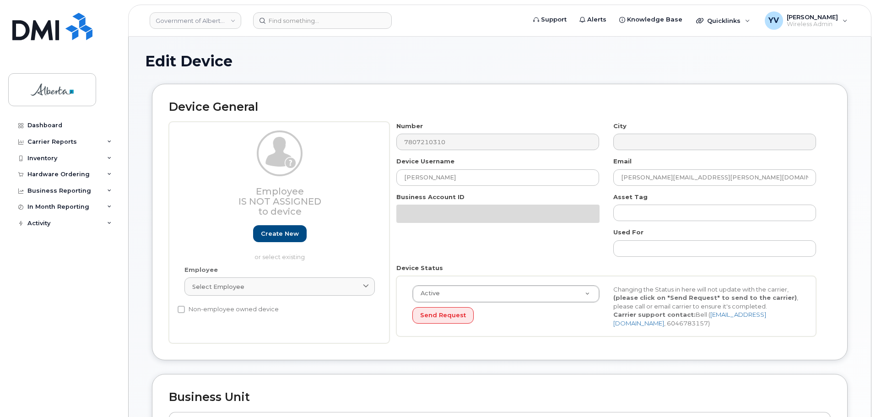
select select "4749733"
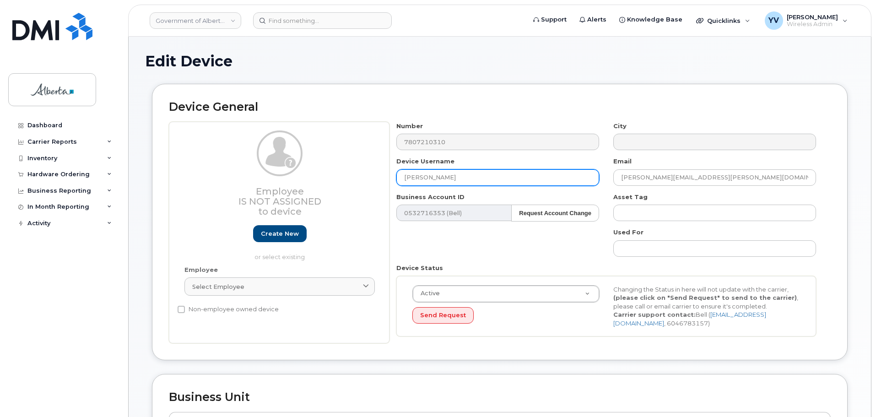
drag, startPoint x: 455, startPoint y: 177, endPoint x: 390, endPoint y: 178, distance: 65.0
click at [390, 178] on div "Device Username [PERSON_NAME]" at bounding box center [497, 171] width 217 height 29
paste input "[PERSON_NAME]"
type input "[PERSON_NAME]"
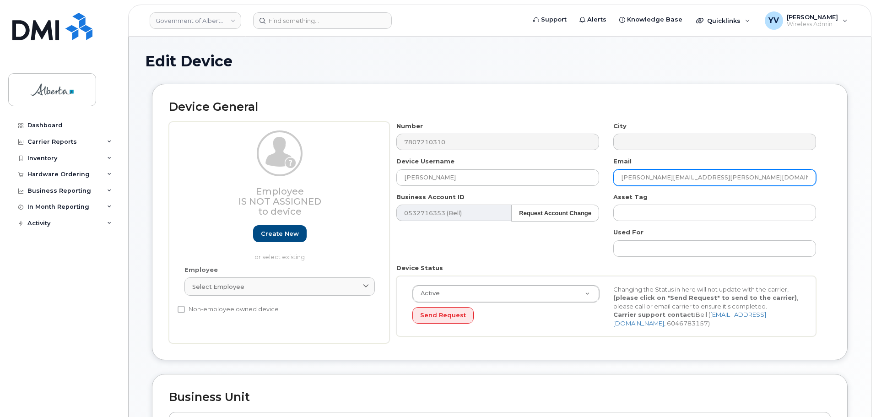
drag, startPoint x: 706, startPoint y: 176, endPoint x: 606, endPoint y: 184, distance: 100.5
click at [606, 184] on div "Number 7807210310 City Device Username Chelsea Gamarro Email heather.bessey@gov…" at bounding box center [606, 233] width 434 height 222
paste input "Chelsea.Gamarro"
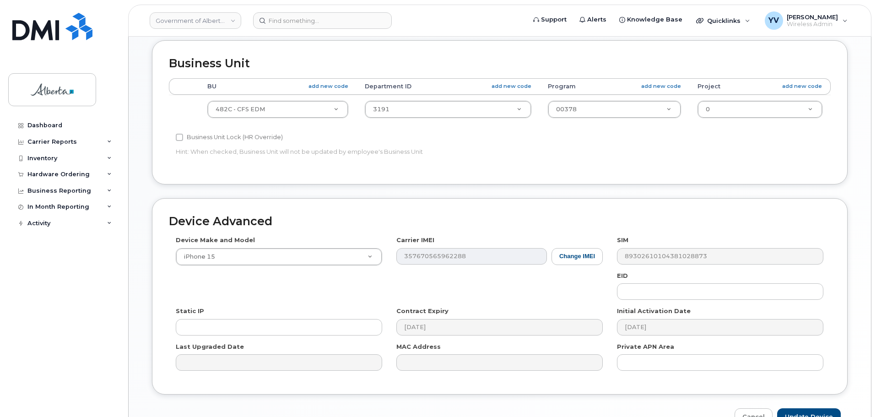
scroll to position [342, 0]
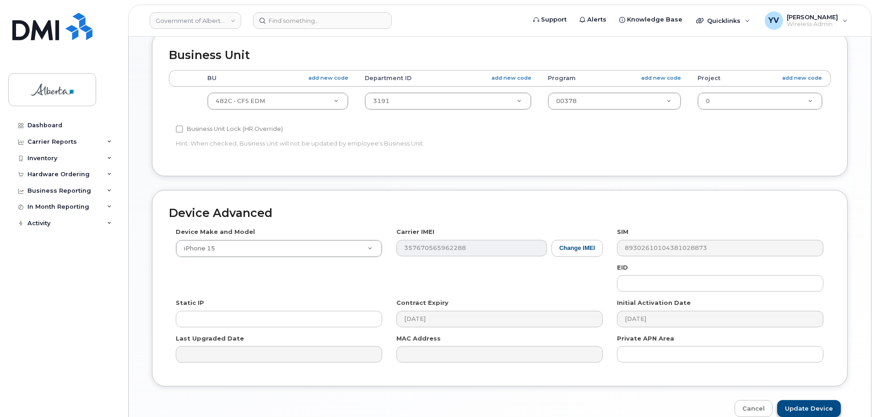
type input "[EMAIL_ADDRESS][DOMAIN_NAME]"
click at [803, 406] on input "Update Device" at bounding box center [809, 408] width 64 height 17
type input "Saving..."
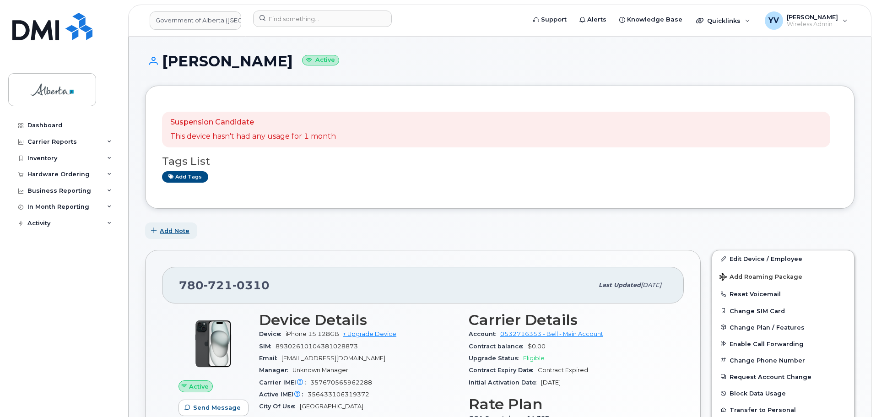
click at [168, 229] on span "Add Note" at bounding box center [175, 231] width 30 height 9
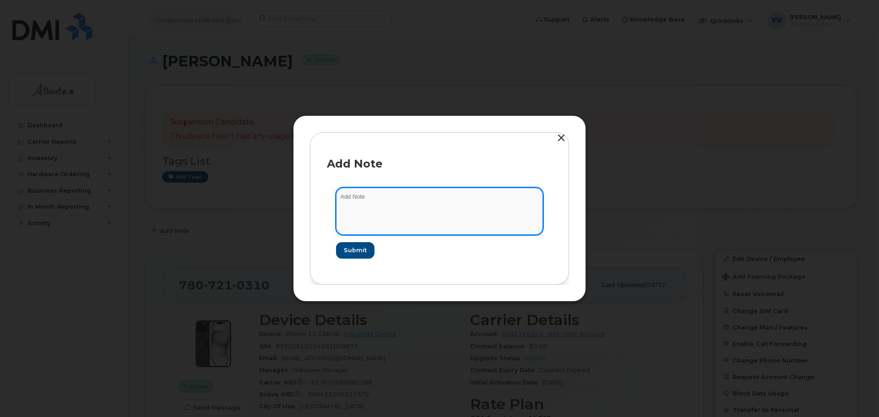
click at [358, 191] on textarea at bounding box center [439, 211] width 207 height 47
paste textarea "SCTASK0837914"
paste textarea "Device Plan Reassign - (1)"
type textarea "SCTASK0837914 Device Plan Reassign - (1)"
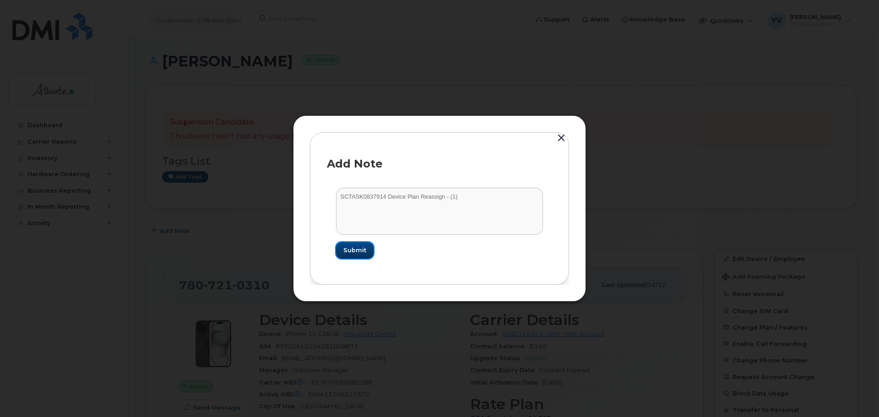
click at [354, 248] on span "Submit" at bounding box center [354, 250] width 23 height 9
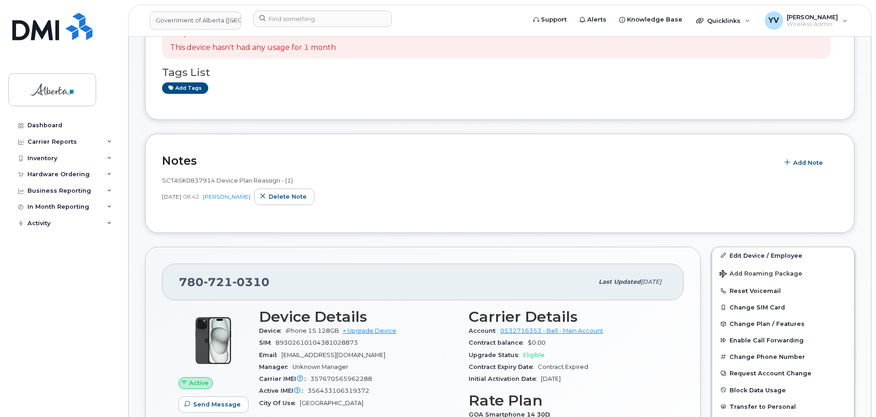
scroll to position [101, 0]
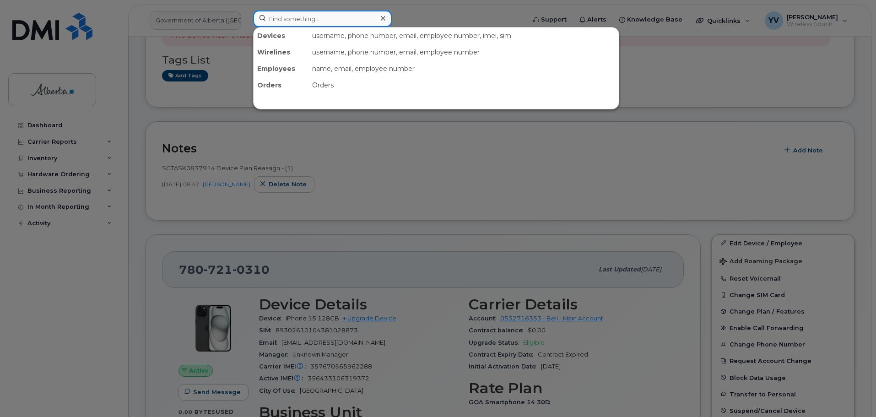
click at [278, 21] on input at bounding box center [322, 19] width 139 height 16
paste input "5877852709"
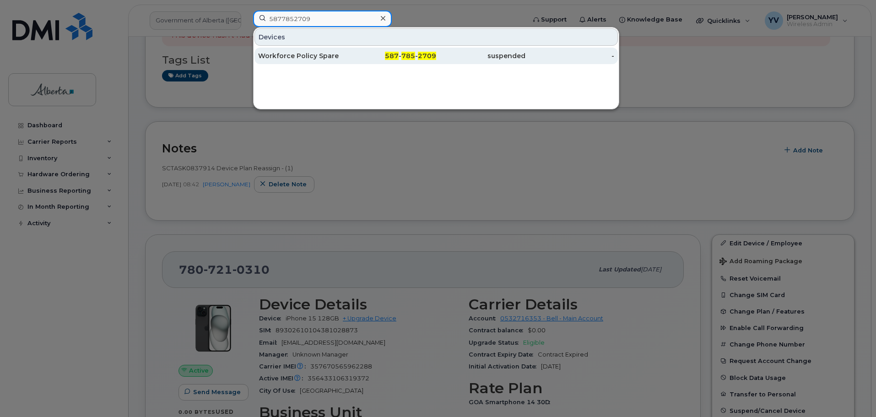
type input "5877852709"
click at [415, 53] on span "785" at bounding box center [408, 56] width 14 height 8
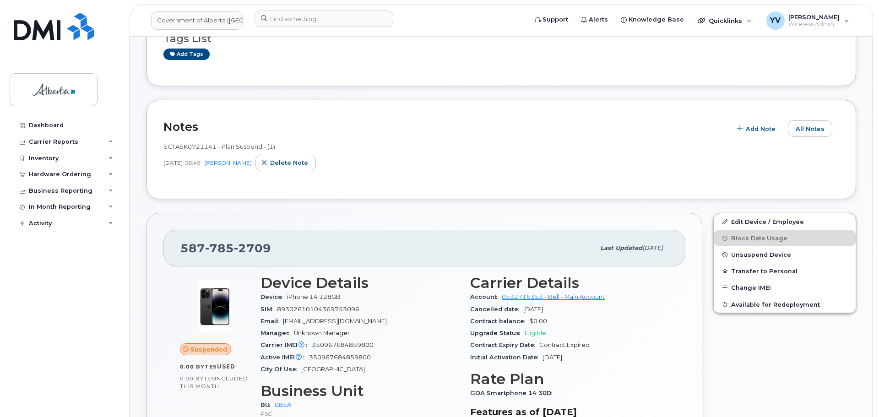
scroll to position [206, 0]
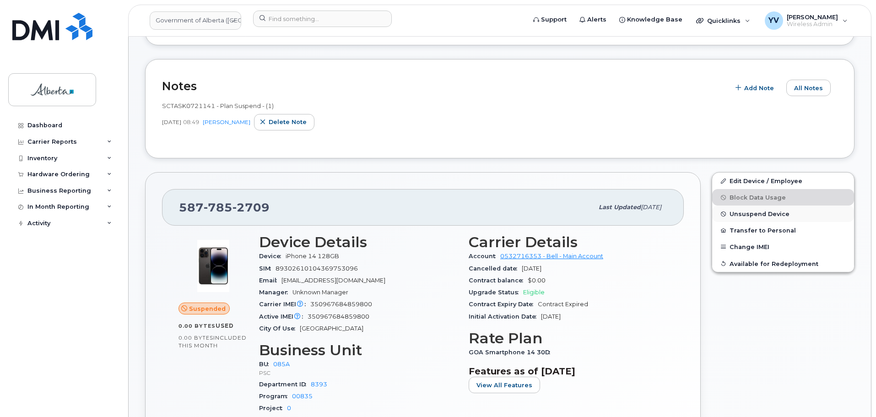
click at [751, 211] on span "Unsuspend Device" at bounding box center [760, 214] width 60 height 7
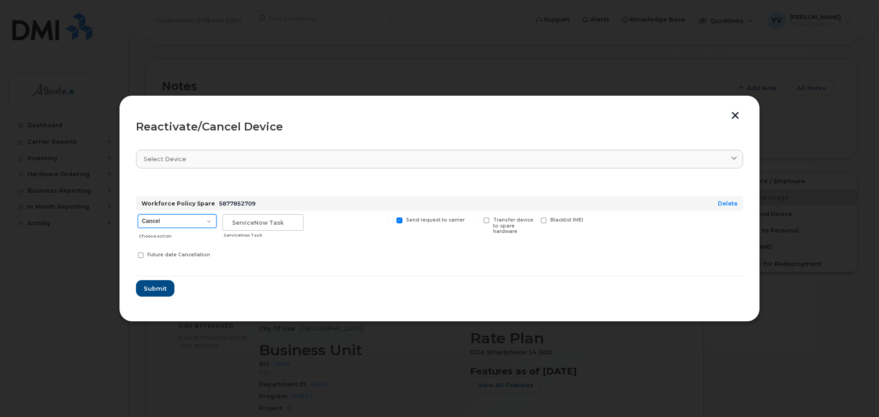
click at [208, 217] on select "Cancel Suspend - Extend Suspension Reactivate" at bounding box center [177, 221] width 79 height 14
select select "[object Object]"
click at [138, 214] on select "Cancel Suspend - Extend Suspension Reactivate" at bounding box center [177, 221] width 79 height 14
click at [237, 216] on input "text" at bounding box center [262, 222] width 81 height 16
paste input "SCTASK0837974"
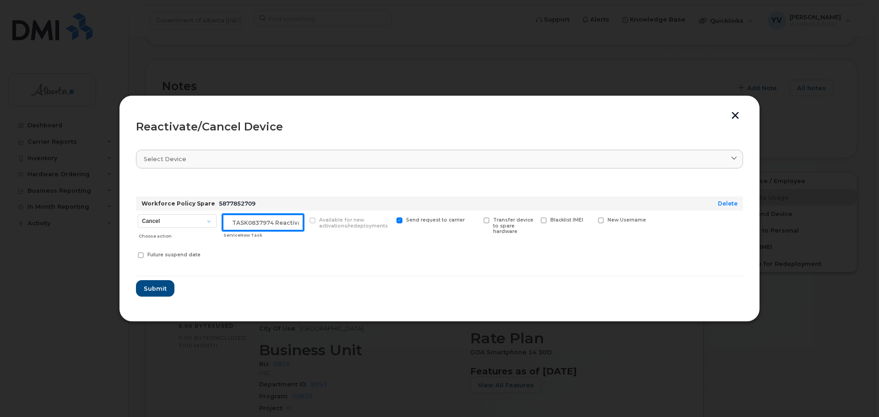
scroll to position [0, 14]
type input "SCTASK0837974 Reactivate"
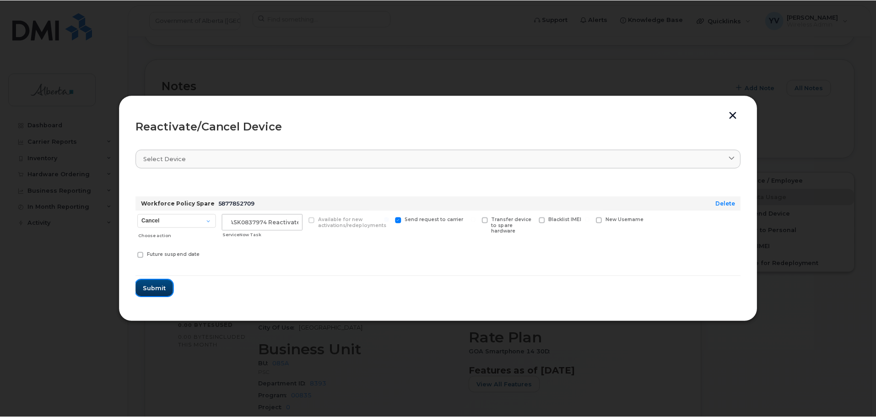
scroll to position [0, 0]
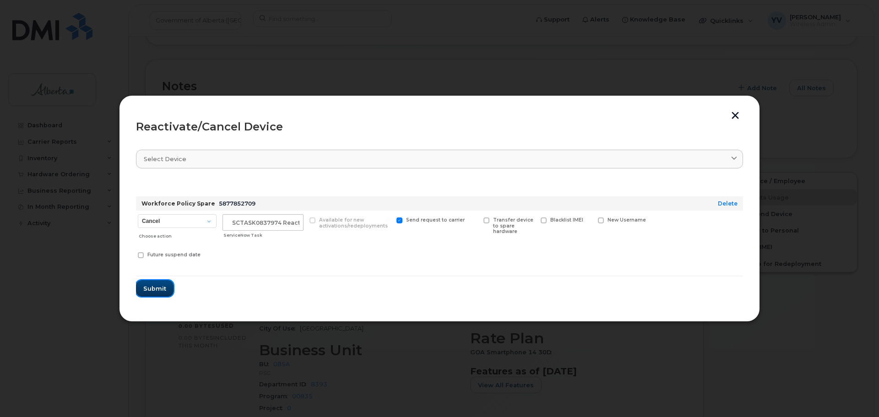
click at [149, 285] on span "Submit" at bounding box center [154, 288] width 23 height 9
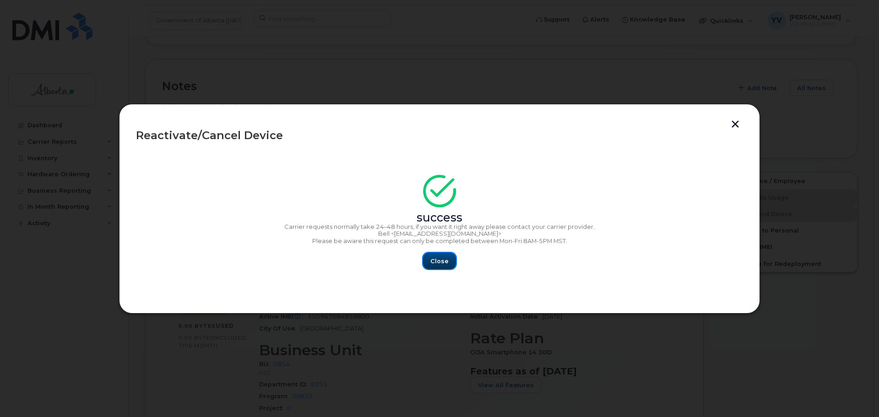
click at [443, 261] on span "Close" at bounding box center [439, 261] width 18 height 9
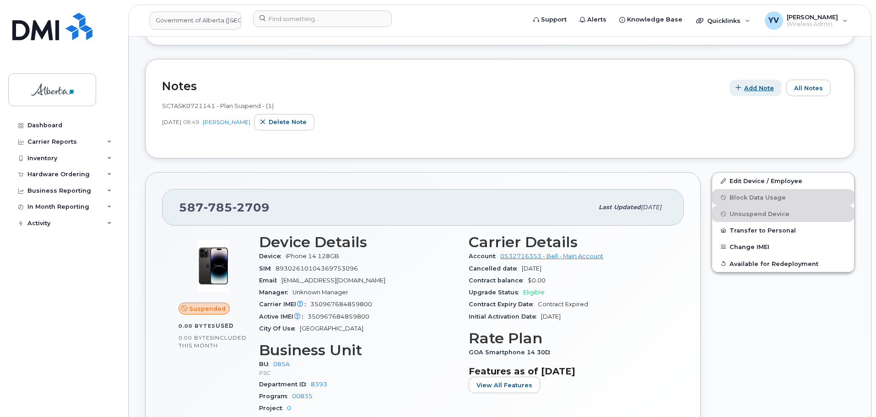
click at [762, 86] on span "Add Note" at bounding box center [759, 88] width 30 height 9
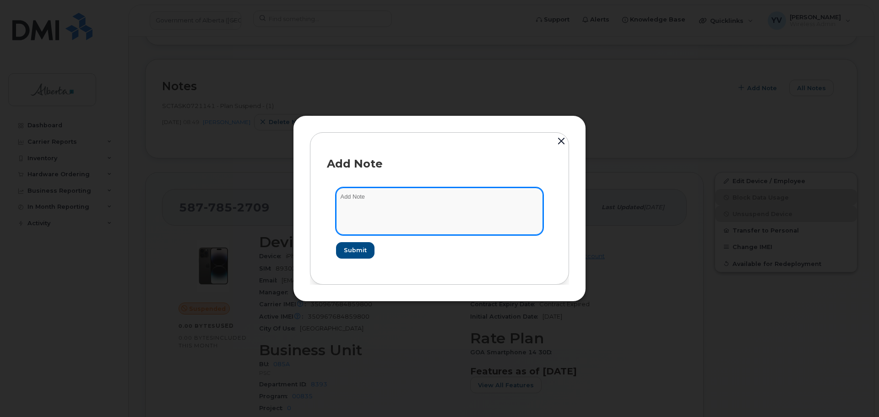
click at [349, 194] on textarea at bounding box center [439, 211] width 207 height 47
paste textarea "SCTASK0837974"
paste textarea "Device Plan Reassign - (1)"
type textarea "SCTASK0837974 Device Plan Reassign - (1)"
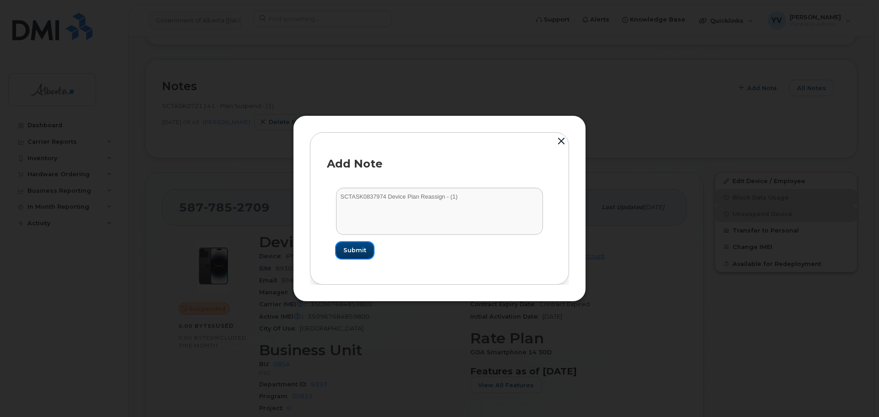
click at [351, 247] on span "Submit" at bounding box center [354, 250] width 23 height 9
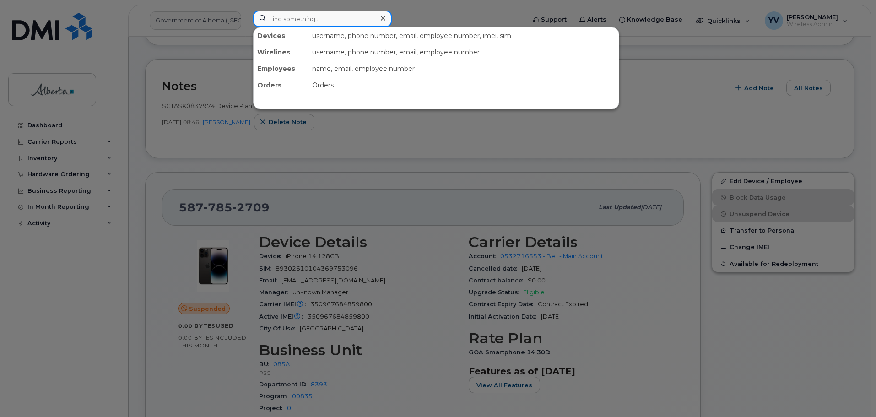
click at [286, 16] on input at bounding box center [322, 19] width 139 height 16
paste input "7805230879"
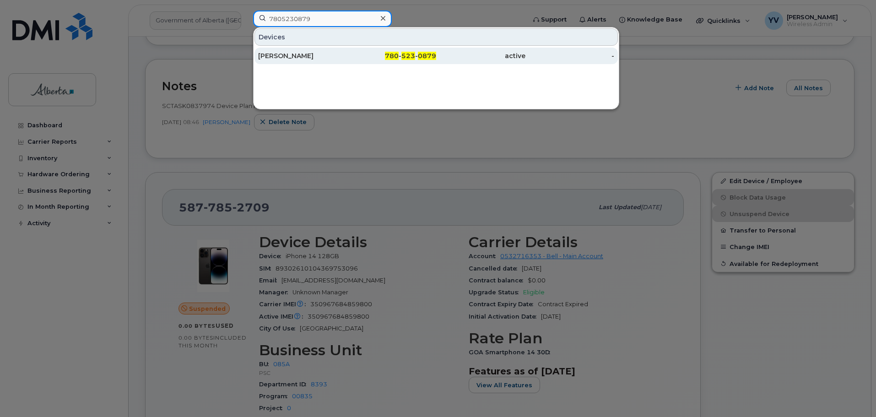
type input "7805230879"
click at [417, 55] on div "780 - 523 - 0879" at bounding box center [391, 55] width 89 height 9
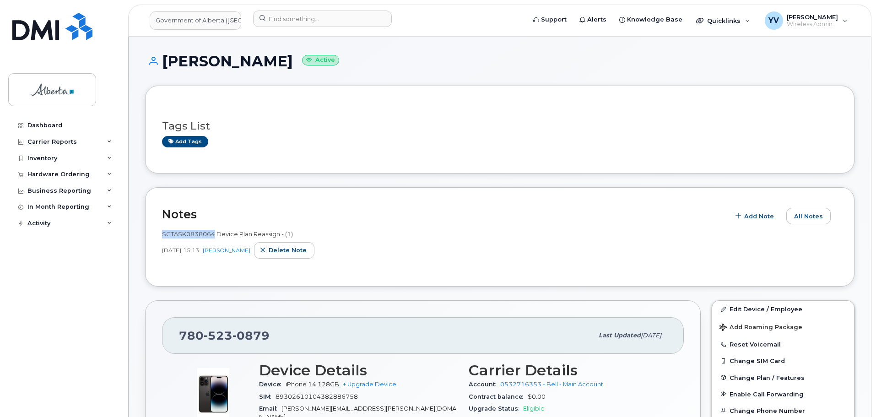
drag, startPoint x: 215, startPoint y: 234, endPoint x: 159, endPoint y: 229, distance: 55.6
click at [159, 229] on div "Notes Add Note All Notes SCTASK0838064 Device Plan Reassign - (1) [DATE] 15:13 …" at bounding box center [499, 236] width 709 height 99
copy span "SCTASK0838064"
drag, startPoint x: 249, startPoint y: 63, endPoint x: 167, endPoint y: 60, distance: 82.4
click at [167, 60] on h1 "[PERSON_NAME] Active" at bounding box center [499, 61] width 709 height 16
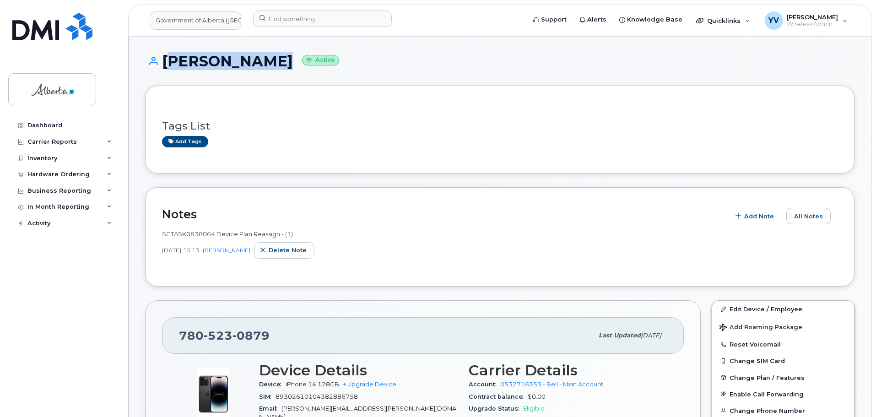
copy h1 "[PERSON_NAME]"
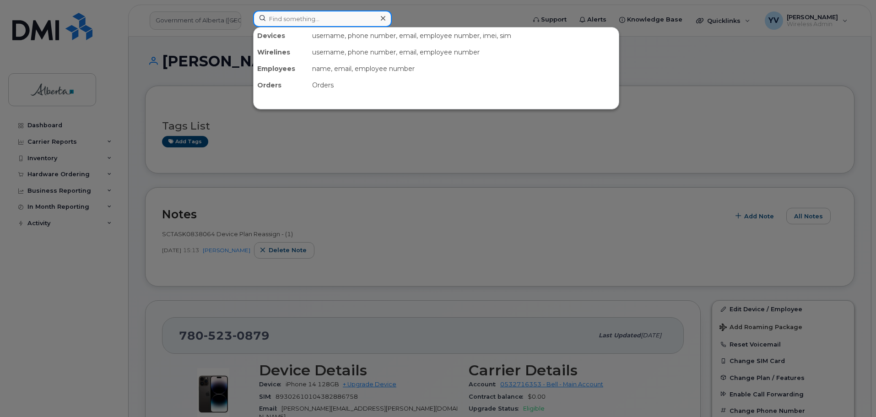
click at [285, 21] on input at bounding box center [322, 19] width 139 height 16
paste input "5873411054"
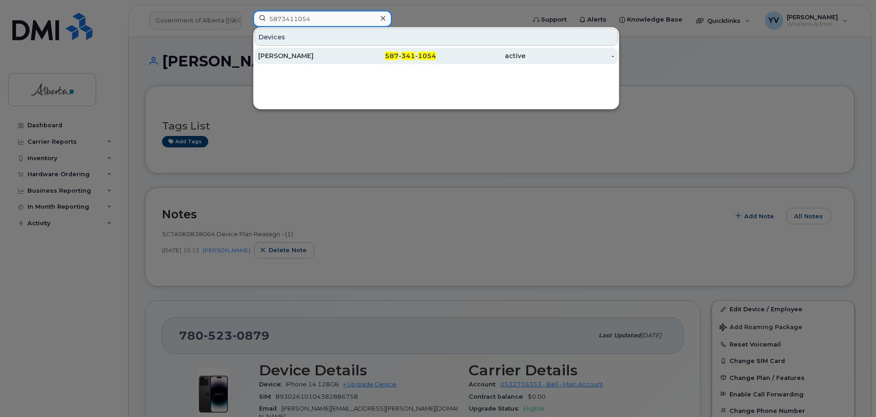
type input "5873411054"
click at [408, 54] on span "341" at bounding box center [408, 56] width 14 height 8
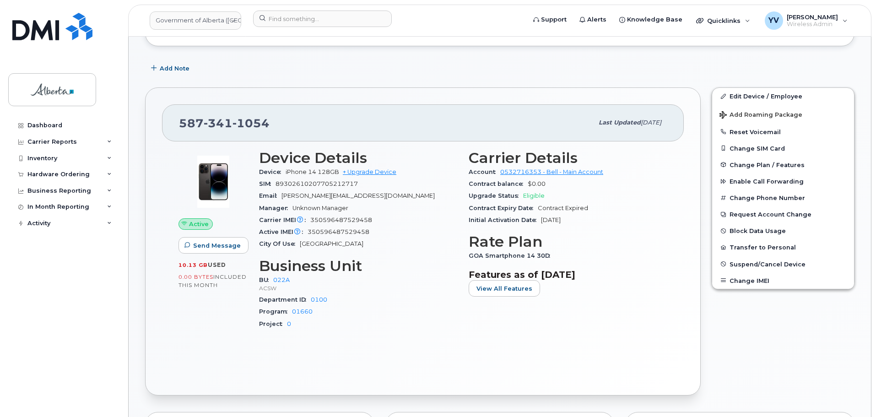
scroll to position [128, 0]
click at [752, 90] on link "Edit Device / Employee" at bounding box center [783, 95] width 142 height 16
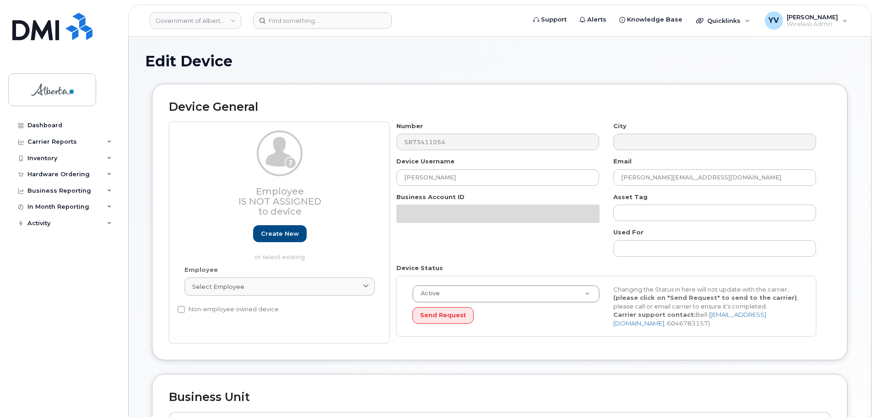
select select "4749739"
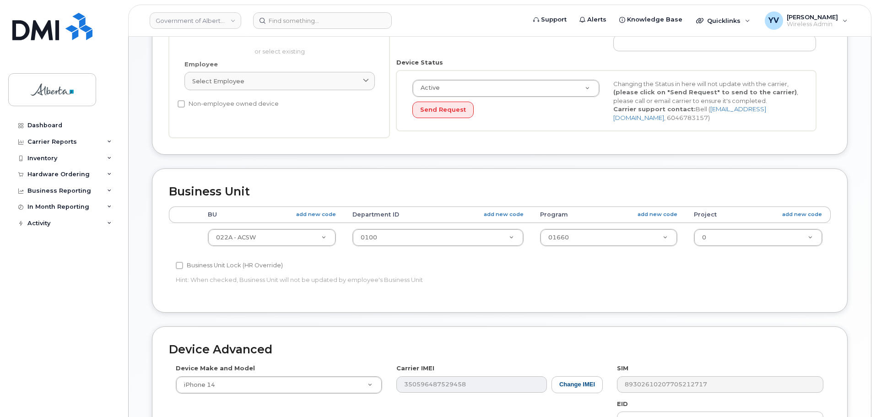
scroll to position [207, 0]
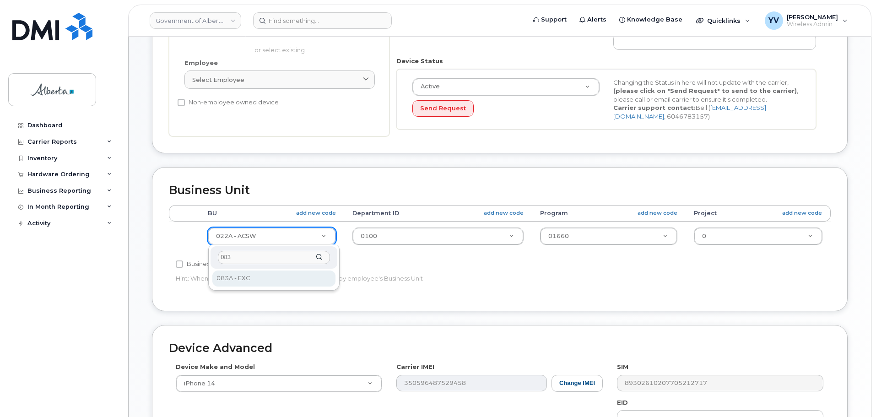
type input "083"
select select "4733126"
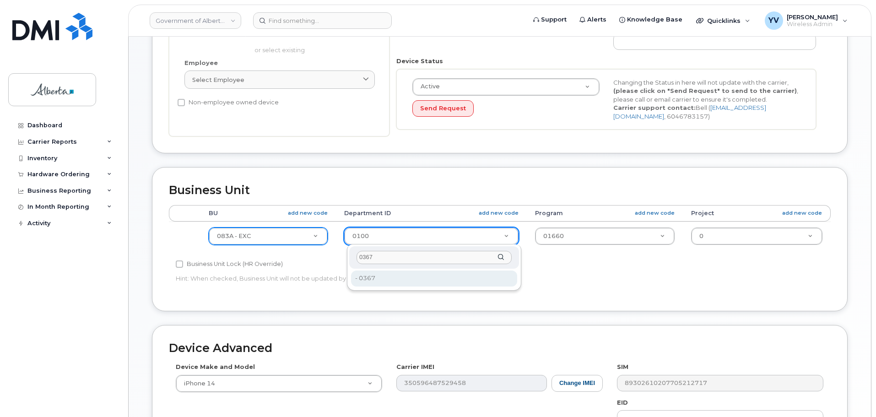
type input "0367"
type input "4752209"
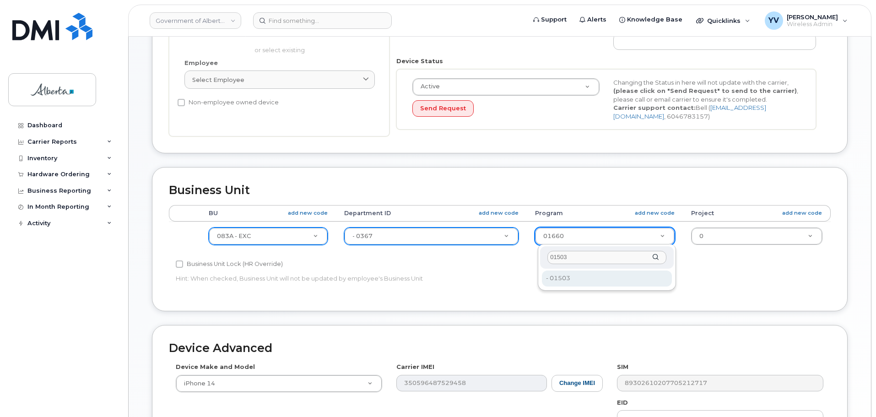
type input "01503"
type input "4753162"
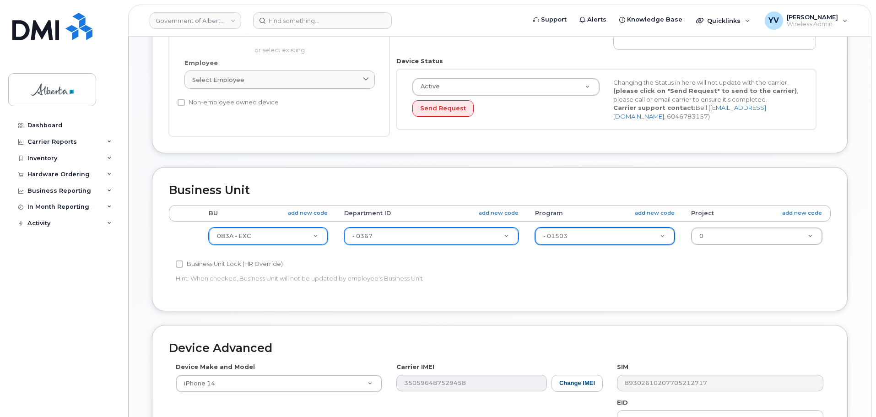
scroll to position [368, 0]
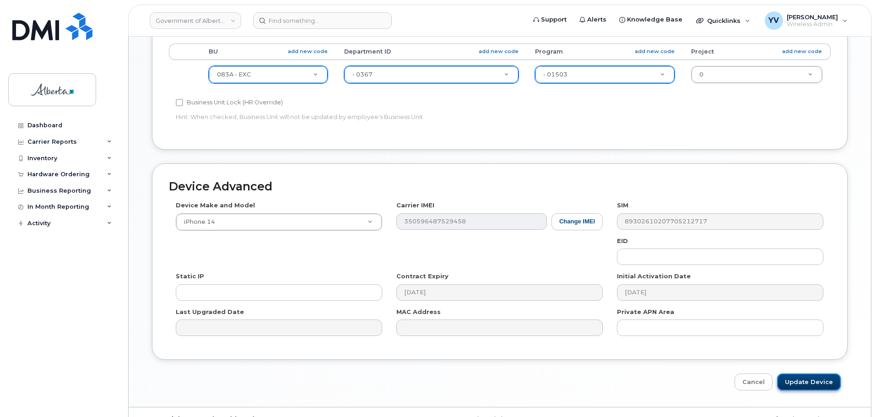
click at [798, 382] on input "Update Device" at bounding box center [809, 381] width 64 height 17
type input "Saving..."
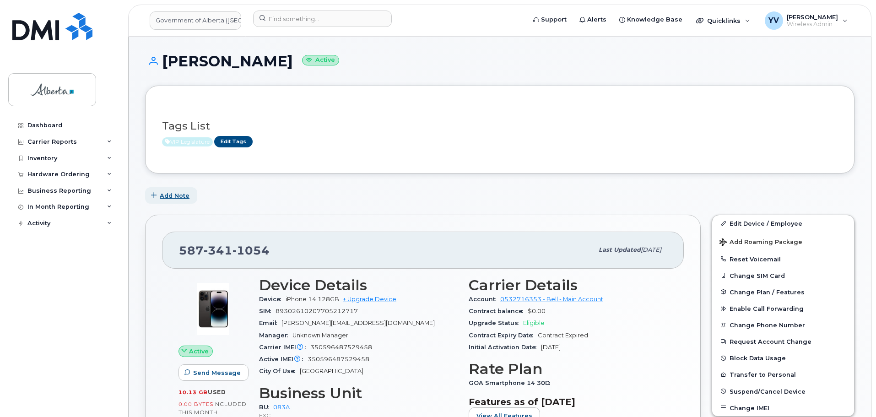
click at [166, 194] on span "Add Note" at bounding box center [175, 195] width 30 height 9
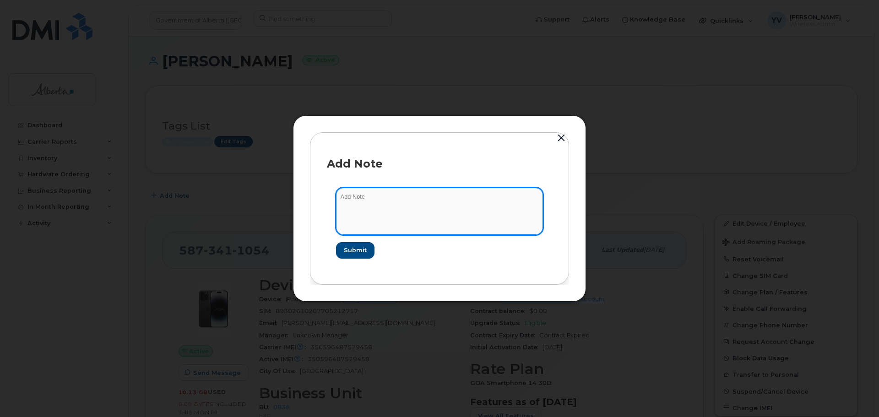
click at [366, 191] on textarea at bounding box center [439, 211] width 207 height 47
paste textarea "SCTASK0838677"
paste textarea "Plan User Transfer - David Oulton"
type textarea "SCTASK0838677 Plan User Transfer - David Oulton"
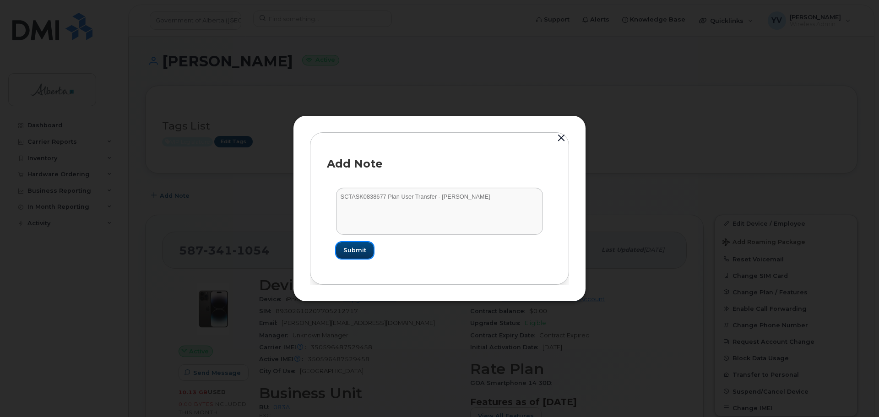
click at [358, 248] on span "Submit" at bounding box center [354, 250] width 23 height 9
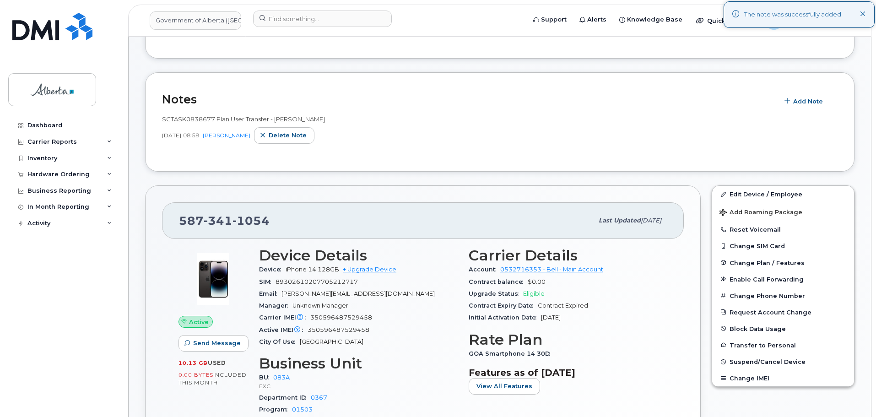
scroll to position [173, 0]
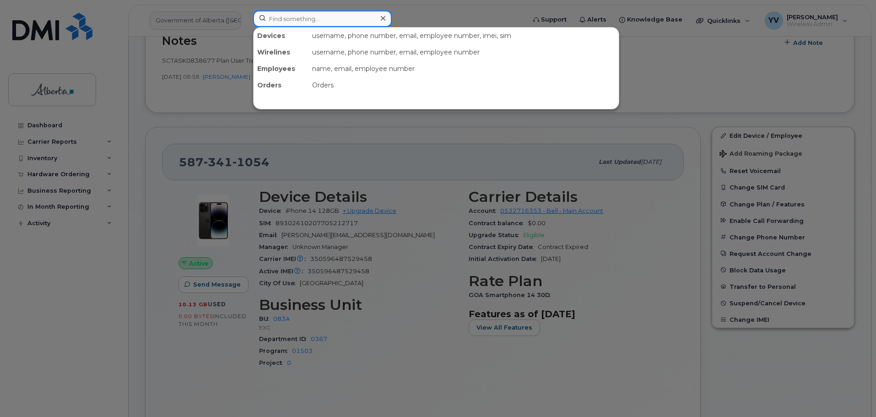
click at [279, 19] on input at bounding box center [322, 19] width 139 height 16
paste input "5877852709"
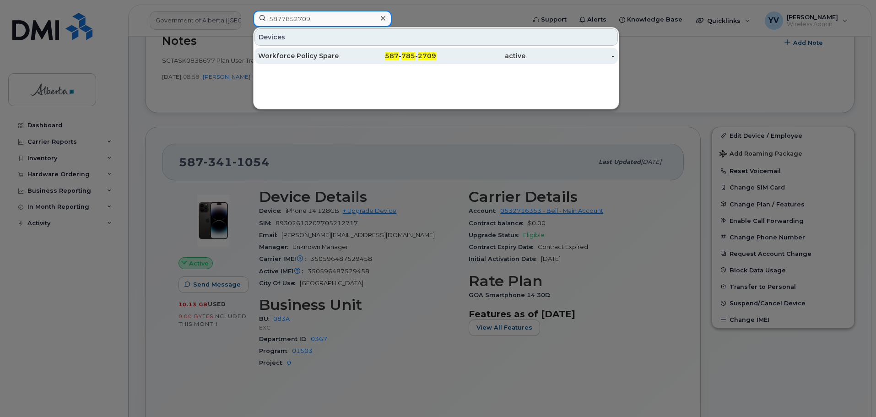
type input "5877852709"
click at [425, 53] on span "2709" at bounding box center [427, 56] width 18 height 8
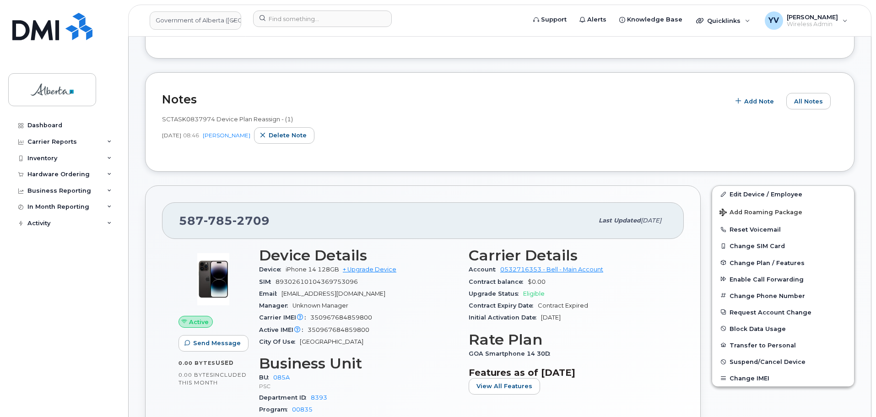
scroll to position [197, 0]
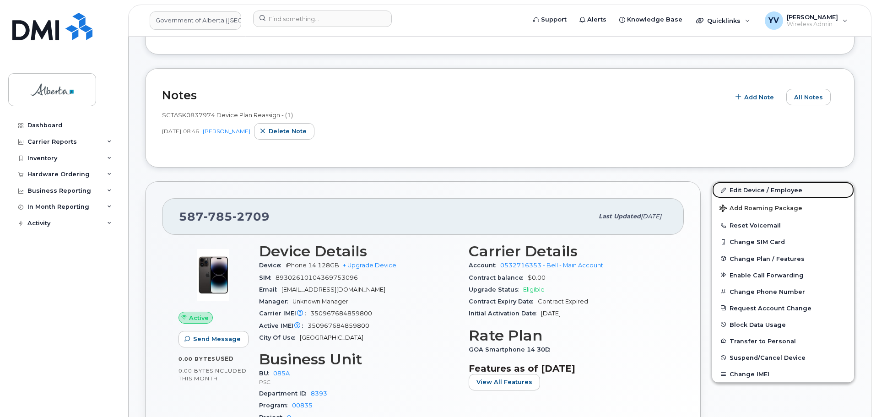
click at [751, 189] on link "Edit Device / Employee" at bounding box center [783, 190] width 142 height 16
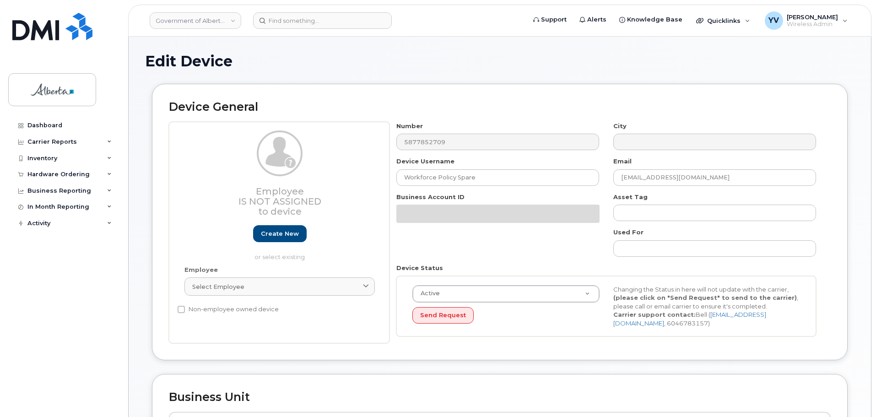
select select "4749745"
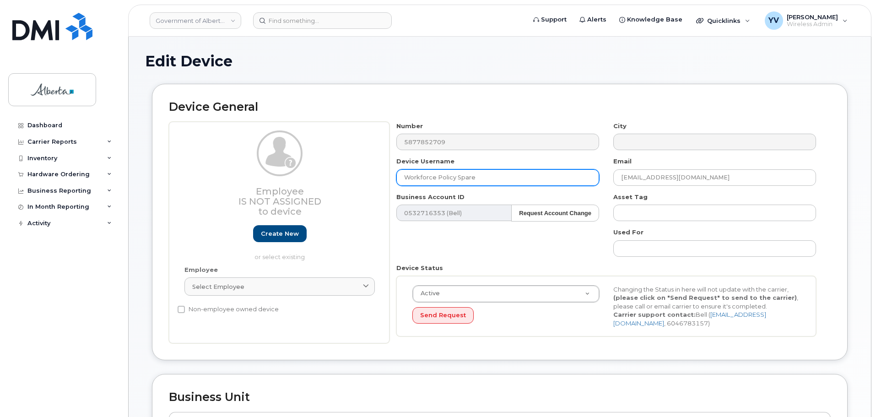
drag, startPoint x: 478, startPoint y: 176, endPoint x: 405, endPoint y: 180, distance: 73.4
click at [405, 180] on input "Workforce Policy Spare" at bounding box center [497, 177] width 203 height 16
paste input "[PERSON_NAME]"
type input "[PERSON_NAME]"
drag, startPoint x: 715, startPoint y: 177, endPoint x: 596, endPoint y: 178, distance: 119.0
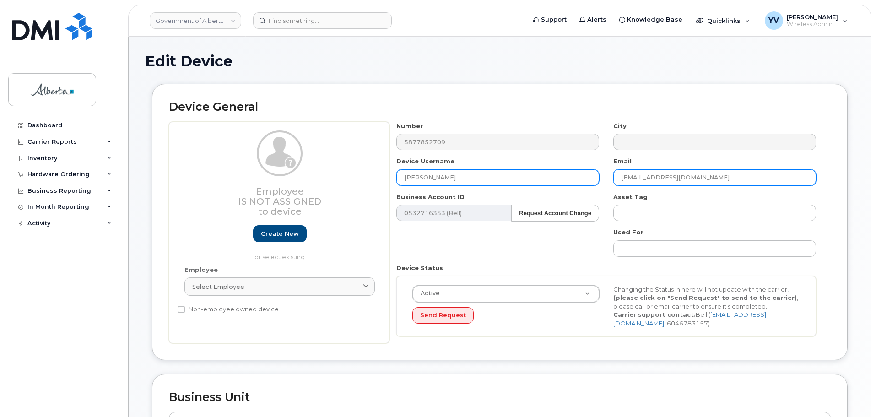
click at [596, 178] on div "Number 5877852709 City Device Username [PERSON_NAME] Email [EMAIL_ADDRESS][DOMA…" at bounding box center [606, 233] width 434 height 222
paste input "[PERSON_NAME].[PERSON_NAME]"
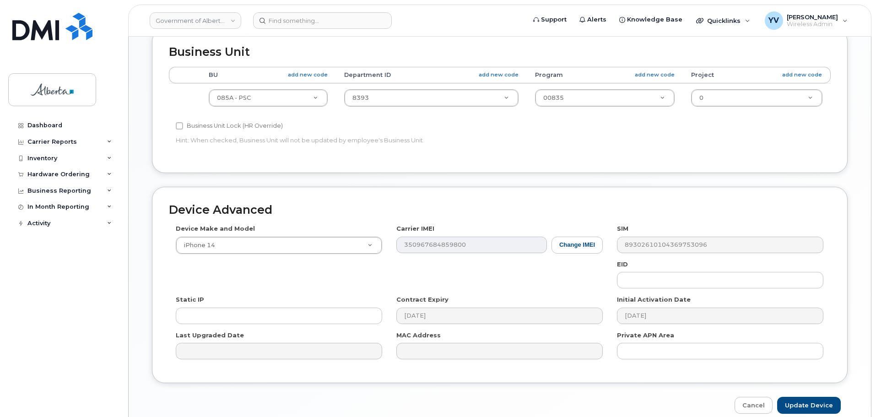
scroll to position [352, 0]
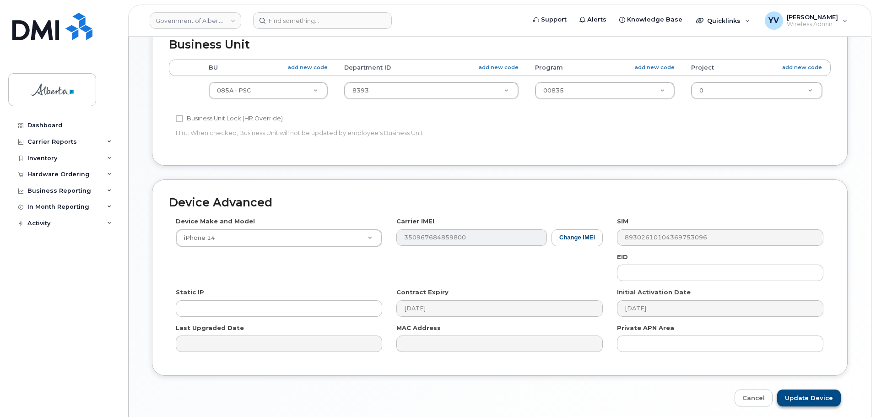
type input "[PERSON_NAME][EMAIL_ADDRESS][PERSON_NAME][DOMAIN_NAME]"
click at [796, 395] on input "Update Device" at bounding box center [809, 397] width 64 height 17
type input "Saving..."
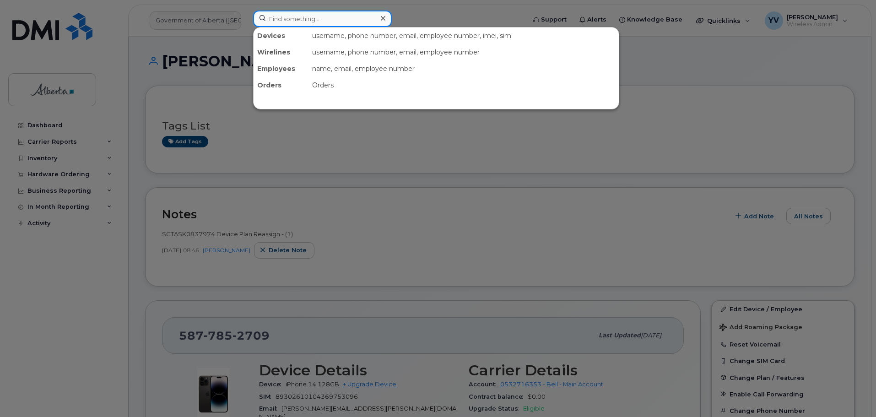
click at [285, 18] on input at bounding box center [322, 19] width 139 height 16
paste input "5873408746"
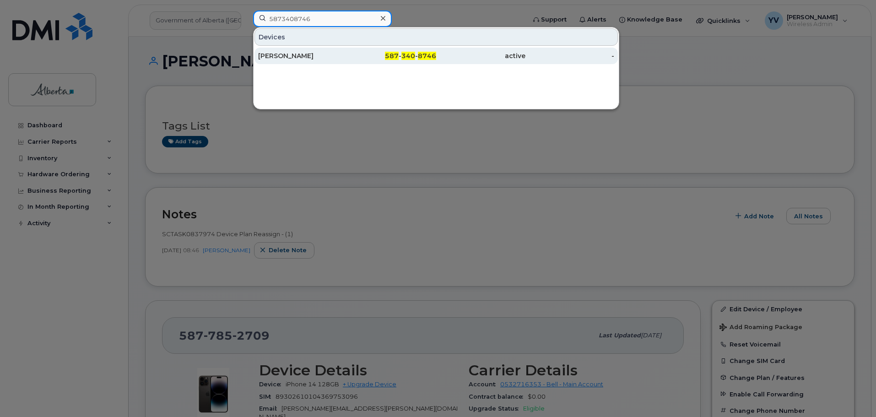
type input "5873408746"
click at [416, 53] on div "587 - 340 - 8746" at bounding box center [391, 55] width 89 height 9
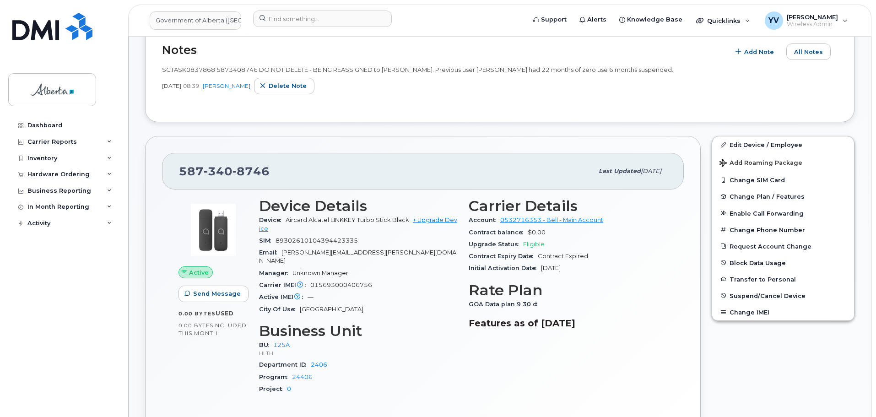
scroll to position [170, 0]
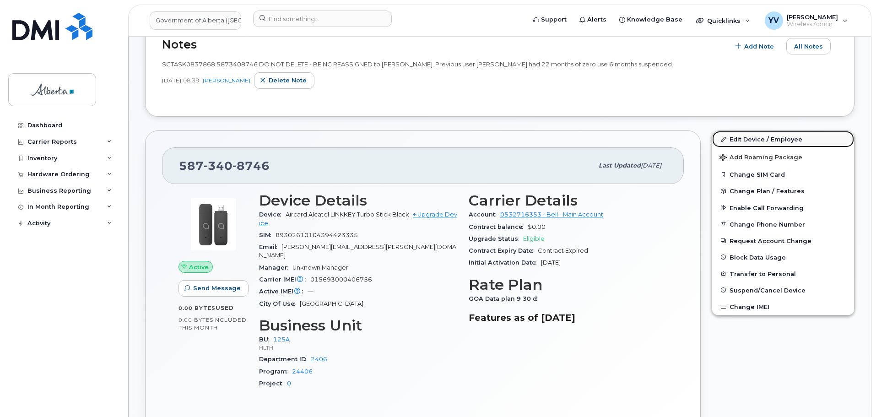
click at [753, 138] on link "Edit Device / Employee" at bounding box center [783, 139] width 142 height 16
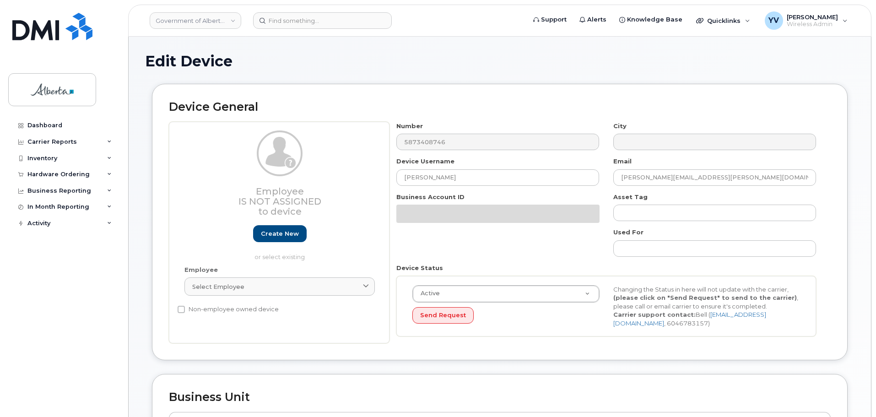
select select "4120335"
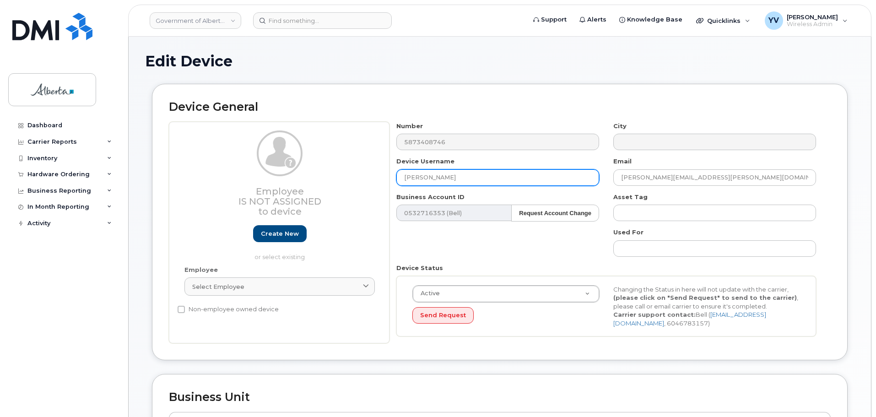
drag, startPoint x: 449, startPoint y: 177, endPoint x: 390, endPoint y: 176, distance: 59.5
click at [390, 176] on div "Device Username [PERSON_NAME]" at bounding box center [497, 171] width 217 height 29
paste input "[PERSON_NAME]"
type input "[PERSON_NAME]"
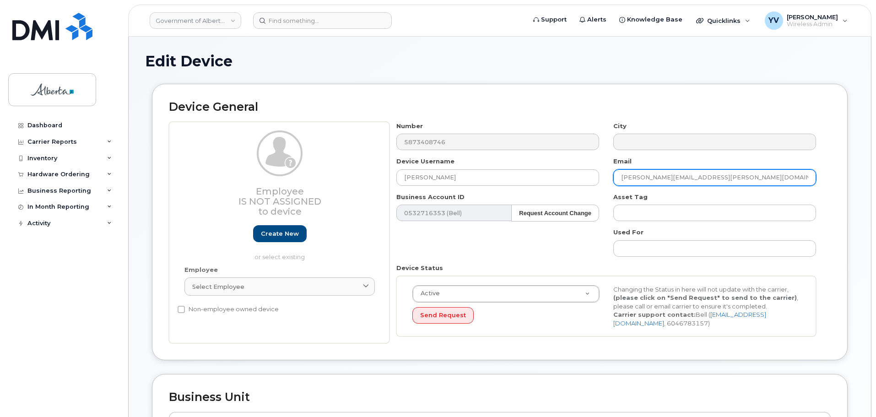
drag, startPoint x: 700, startPoint y: 178, endPoint x: 601, endPoint y: 178, distance: 99.3
click at [601, 178] on div "Number 5873408746 City Device Username [PERSON_NAME] Email [PERSON_NAME][EMAIL_…" at bounding box center [606, 233] width 434 height 222
paste input "Kaleena.[PERSON_NAME]"
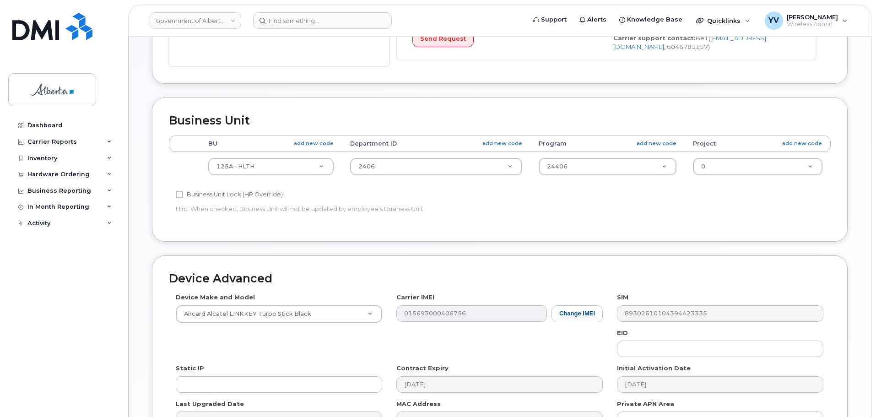
scroll to position [281, 0]
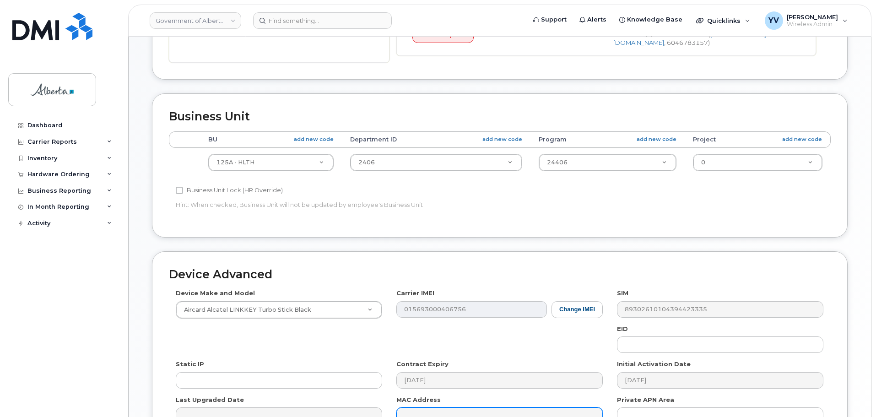
type input "[EMAIL_ADDRESS][PERSON_NAME][DOMAIN_NAME]"
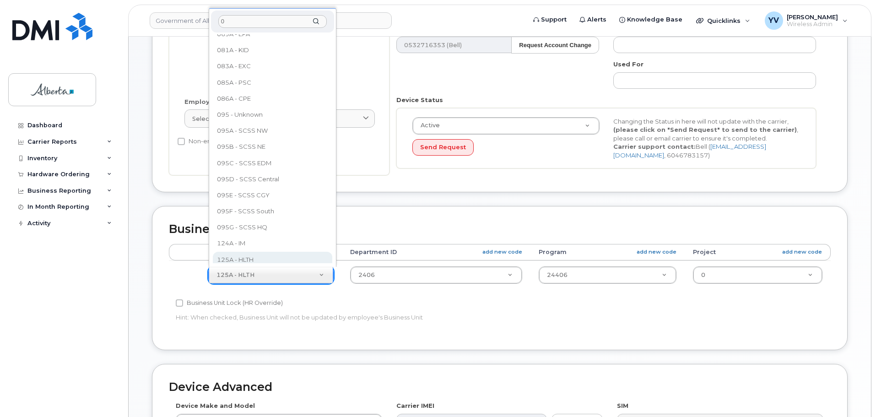
scroll to position [0, 0]
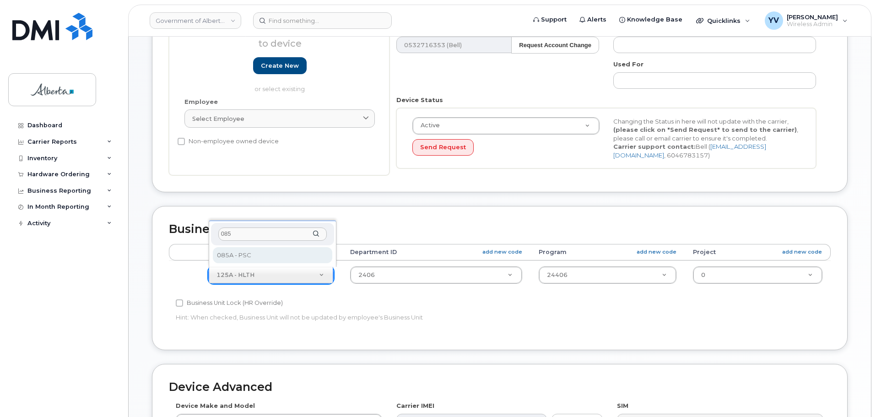
type input "085"
select select "4749745"
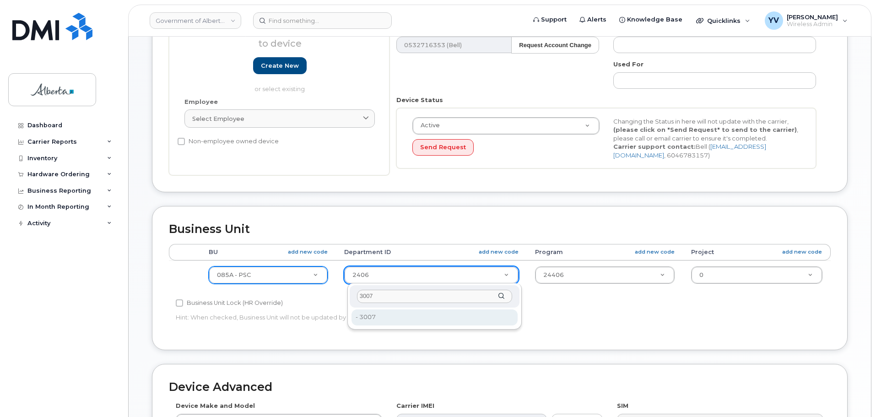
type input "3007"
type input "4752733"
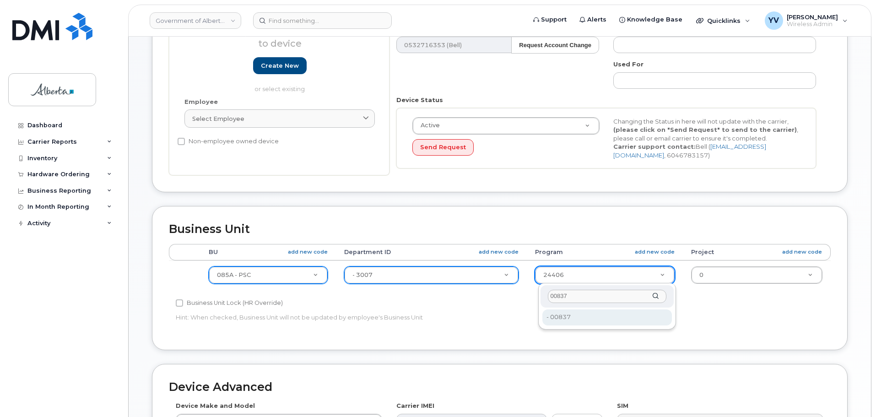
type input "00837"
type input "4753186"
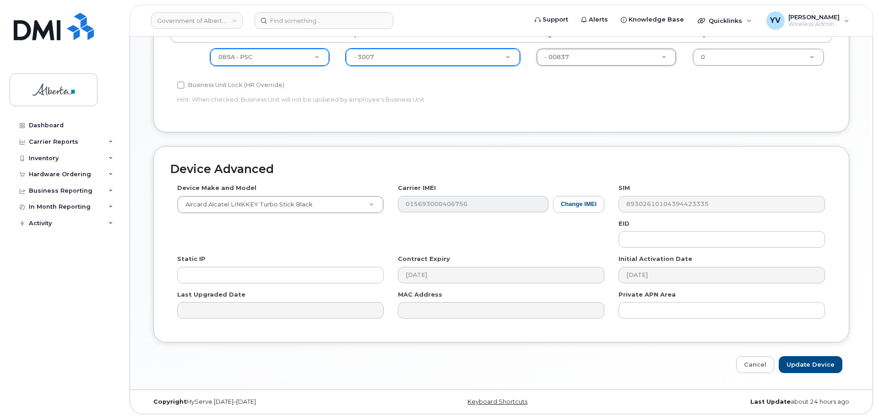
scroll to position [388, 0]
click at [581, 203] on button "Change IMEI" at bounding box center [576, 202] width 51 height 17
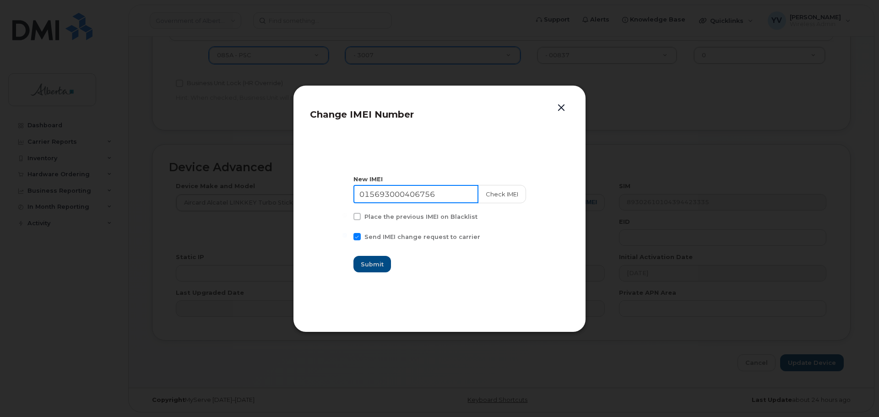
drag, startPoint x: 449, startPoint y: 191, endPoint x: 359, endPoint y: 194, distance: 89.7
click at [359, 194] on input "015693000406756" at bounding box center [415, 194] width 125 height 18
paste input "353970266813424"
click at [378, 193] on input "353970266813424" at bounding box center [415, 194] width 125 height 18
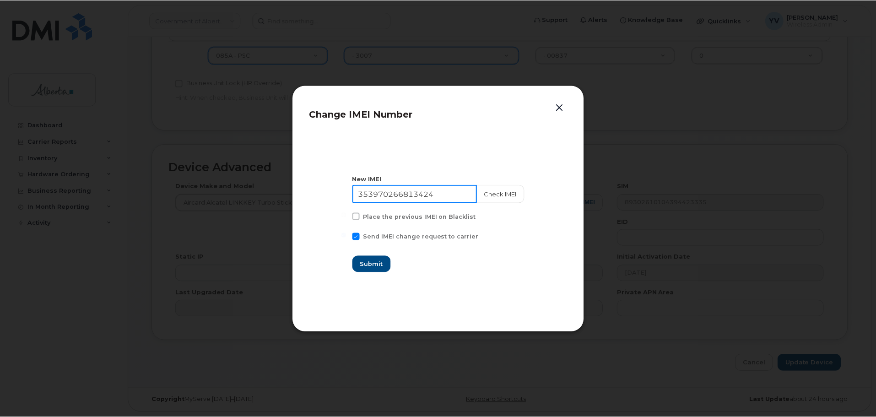
scroll to position [0, 0]
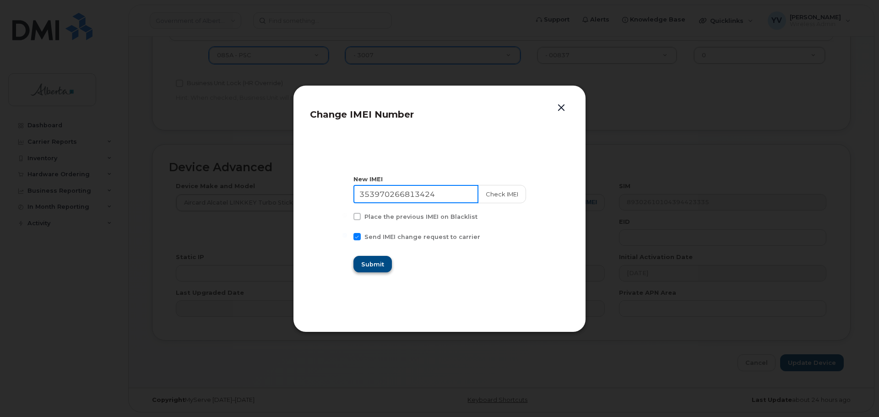
type input "353970266813424"
click at [373, 265] on span "Submit" at bounding box center [372, 264] width 23 height 9
type input "353970266813424"
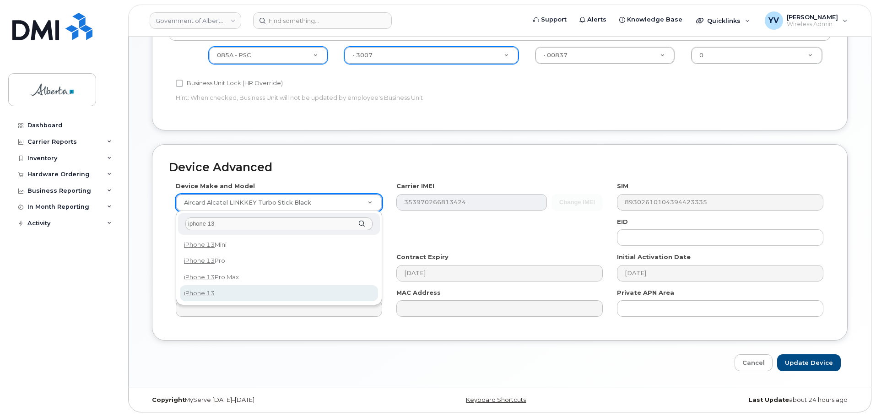
type input "iphone 13"
select select "2612"
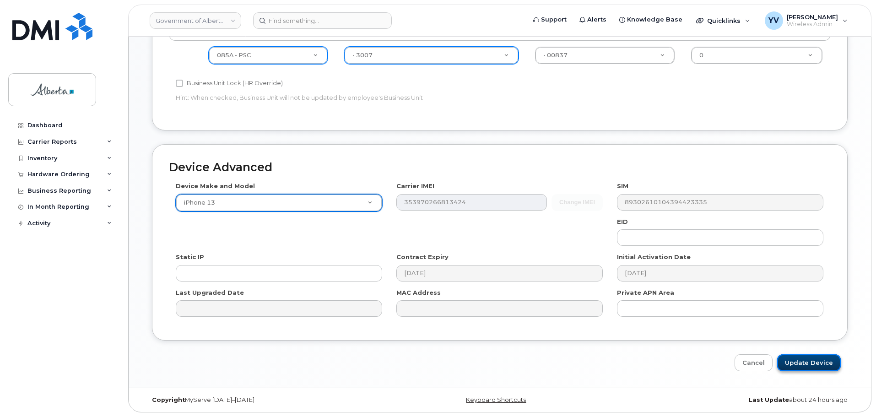
click at [806, 362] on input "Update Device" at bounding box center [809, 362] width 64 height 17
type input "Saving..."
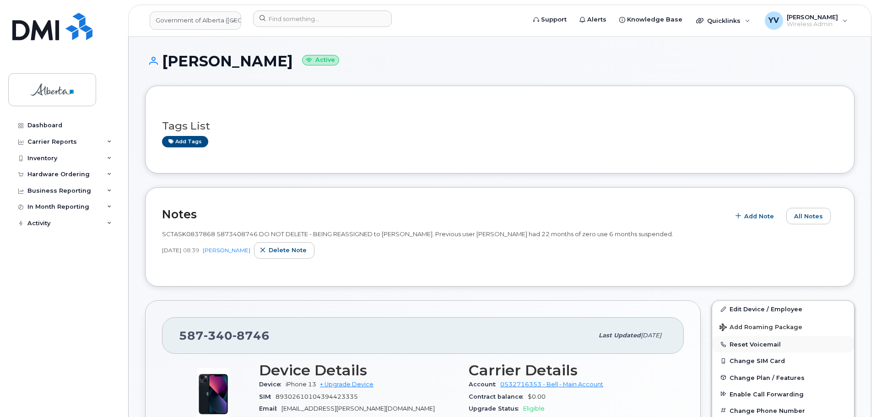
click at [741, 344] on button "Reset Voicemail" at bounding box center [783, 344] width 142 height 16
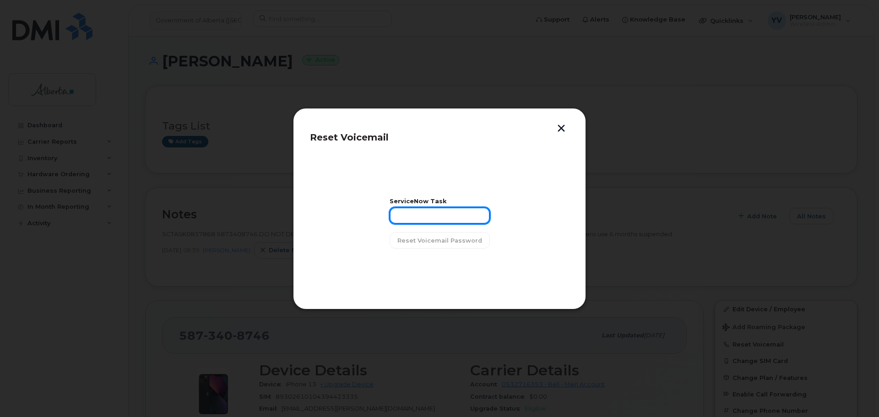
click at [399, 222] on input "text" at bounding box center [439, 215] width 100 height 16
paste input "SCTASK0837868"
type input "SCTASK0837868"
click at [445, 241] on span "Reset Voicemail Password" at bounding box center [439, 240] width 85 height 9
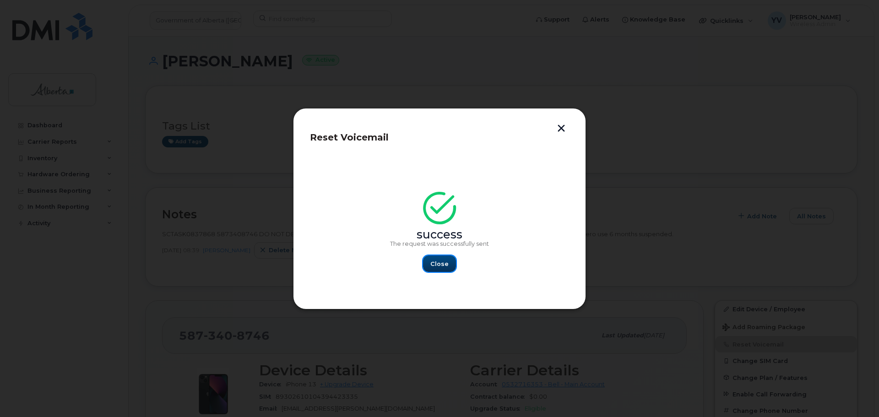
click at [438, 263] on span "Close" at bounding box center [439, 263] width 18 height 9
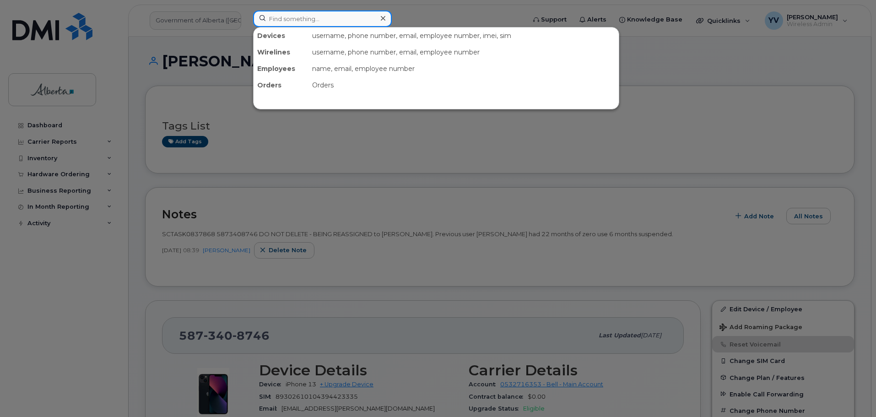
click at [271, 19] on input at bounding box center [322, 19] width 139 height 16
paste input "5873722511"
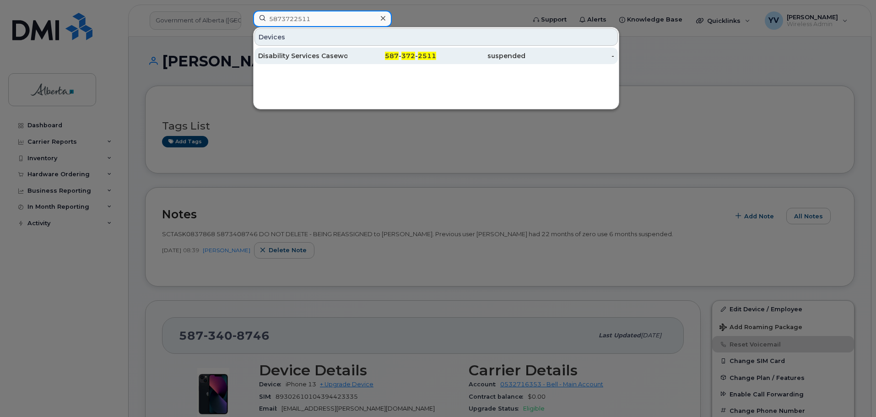
type input "5873722511"
click at [408, 53] on span "372" at bounding box center [408, 56] width 14 height 8
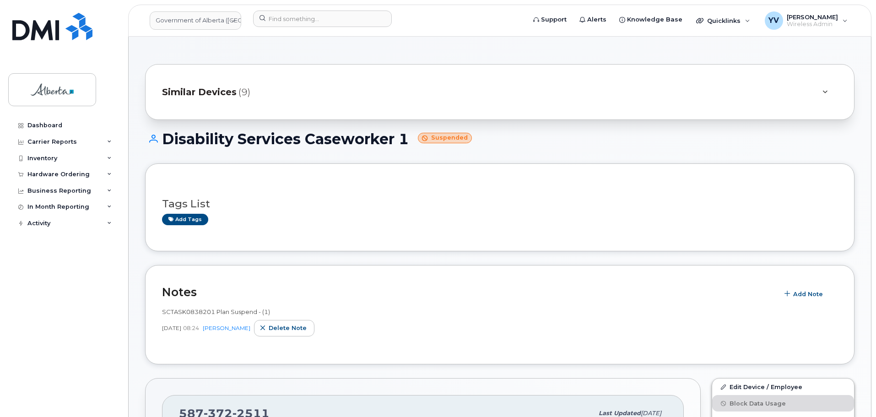
scroll to position [174, 0]
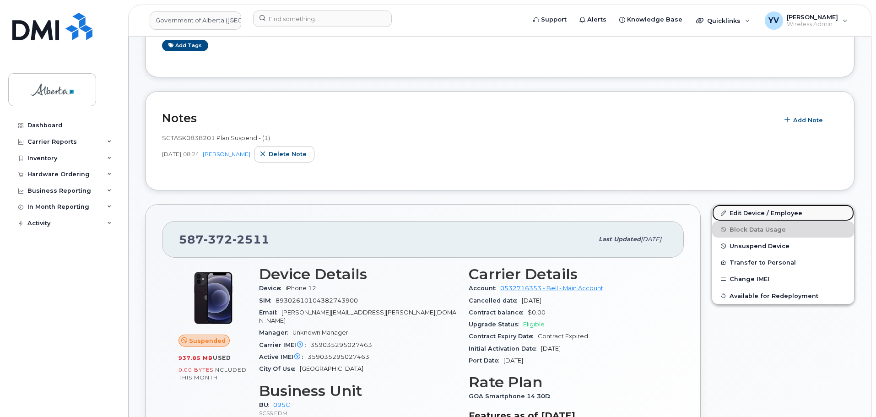
click at [750, 210] on link "Edit Device / Employee" at bounding box center [783, 213] width 142 height 16
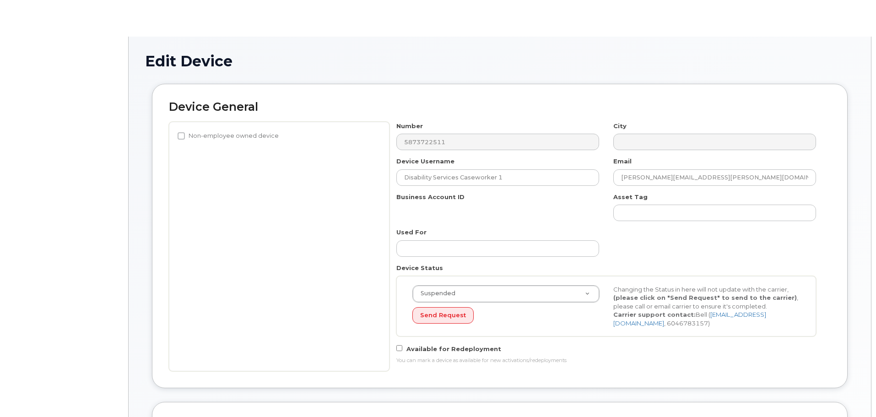
select select "4749748"
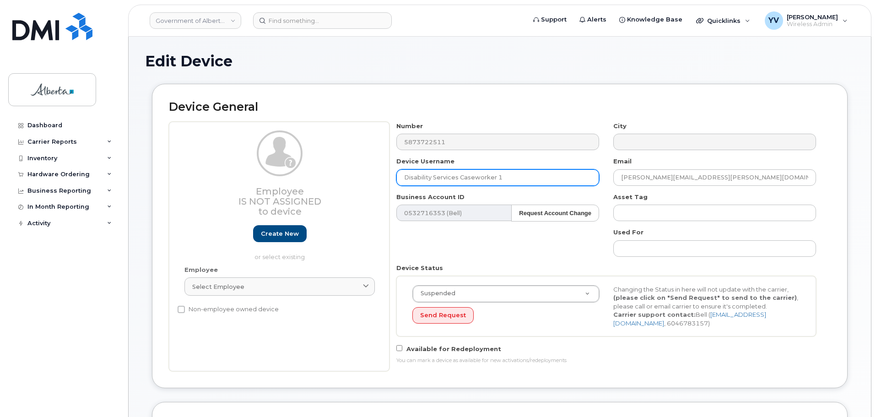
click at [497, 175] on input "Disability Services Caseworker 1" at bounding box center [497, 177] width 203 height 16
click at [513, 178] on input "Disability Services Caseworker 01" at bounding box center [497, 177] width 203 height 16
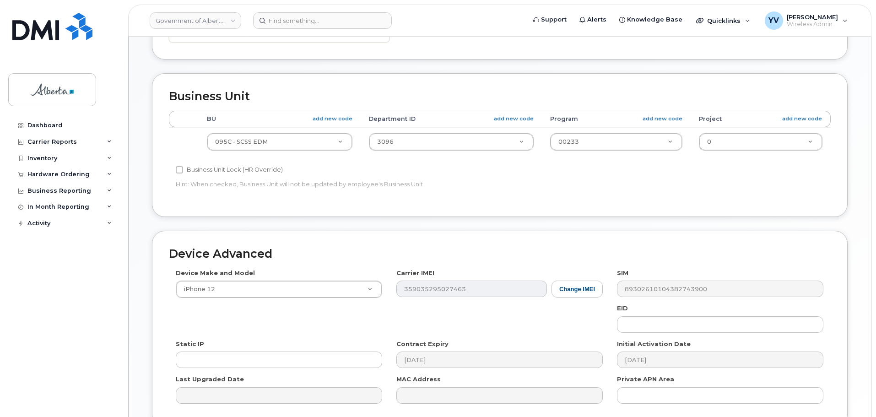
scroll to position [376, 0]
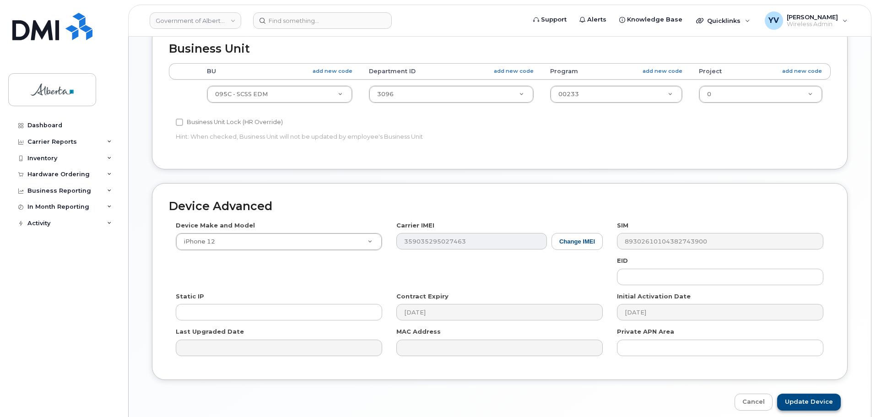
type input "Disability Services Caseworker 01"
click at [807, 402] on input "Update Device" at bounding box center [809, 402] width 64 height 17
type input "Saving..."
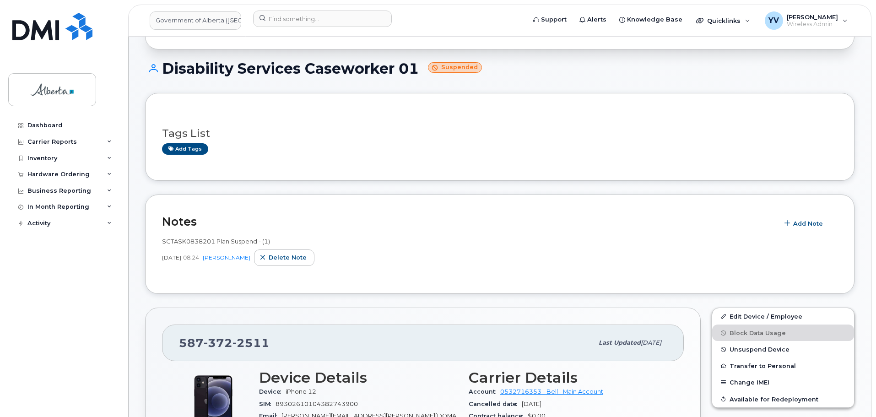
scroll to position [69, 0]
